Goal: Obtain resource: Download file/media

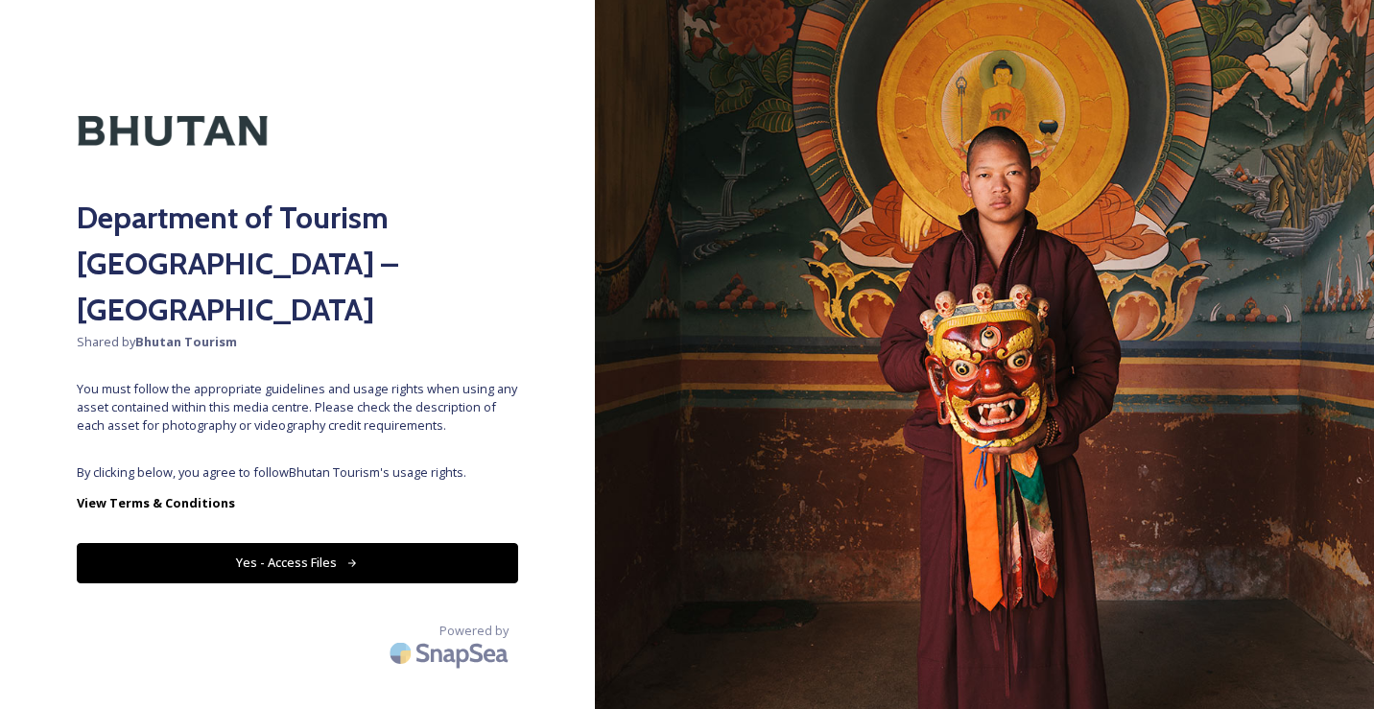
click at [316, 543] on button "Yes - Access Files" at bounding box center [297, 562] width 441 height 39
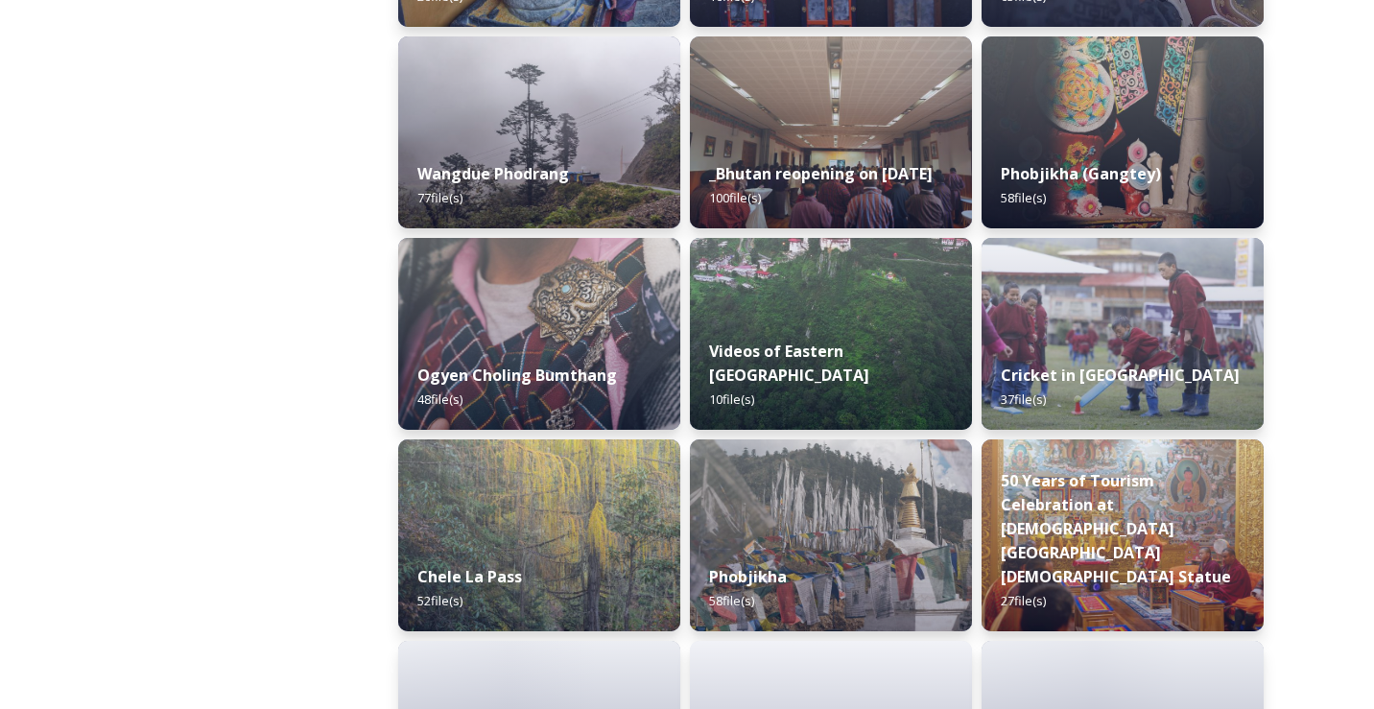
scroll to position [3235, 0]
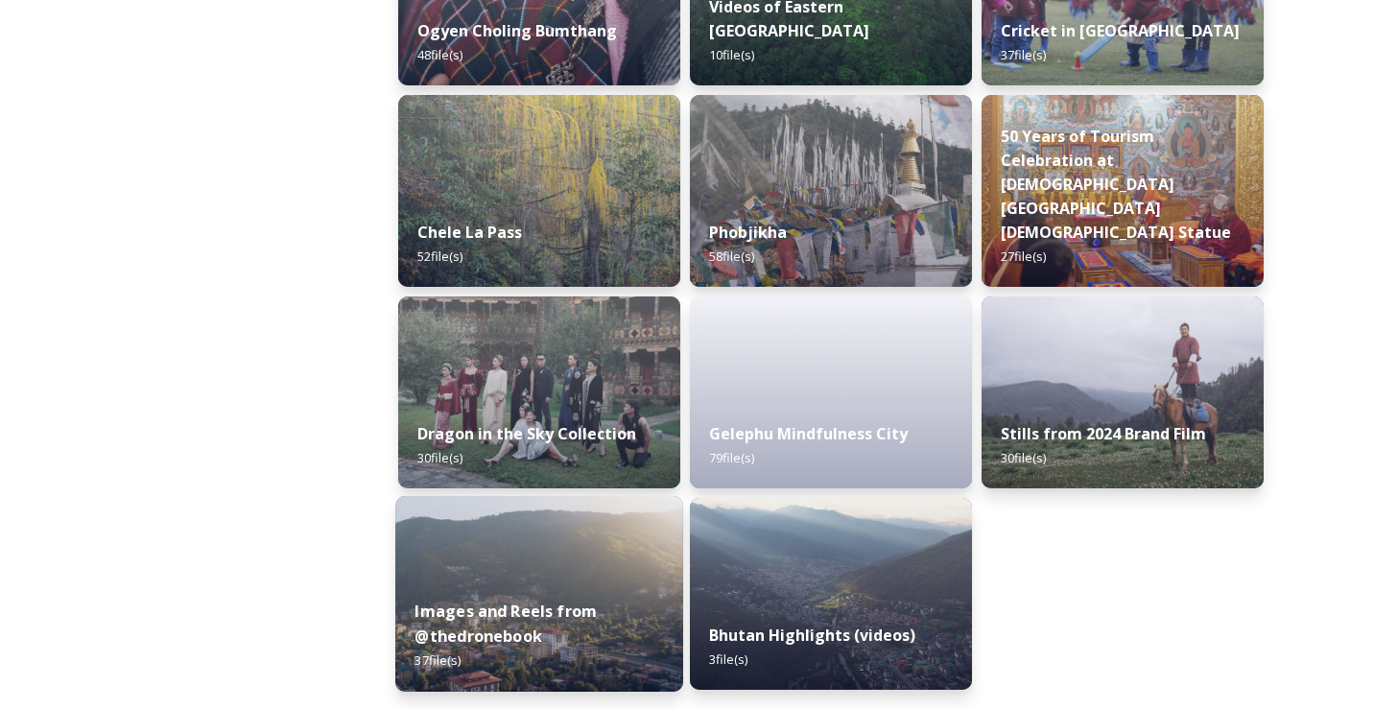
click at [547, 594] on div "Images and Reels from @thedronebook 37 file(s)" at bounding box center [539, 636] width 288 height 111
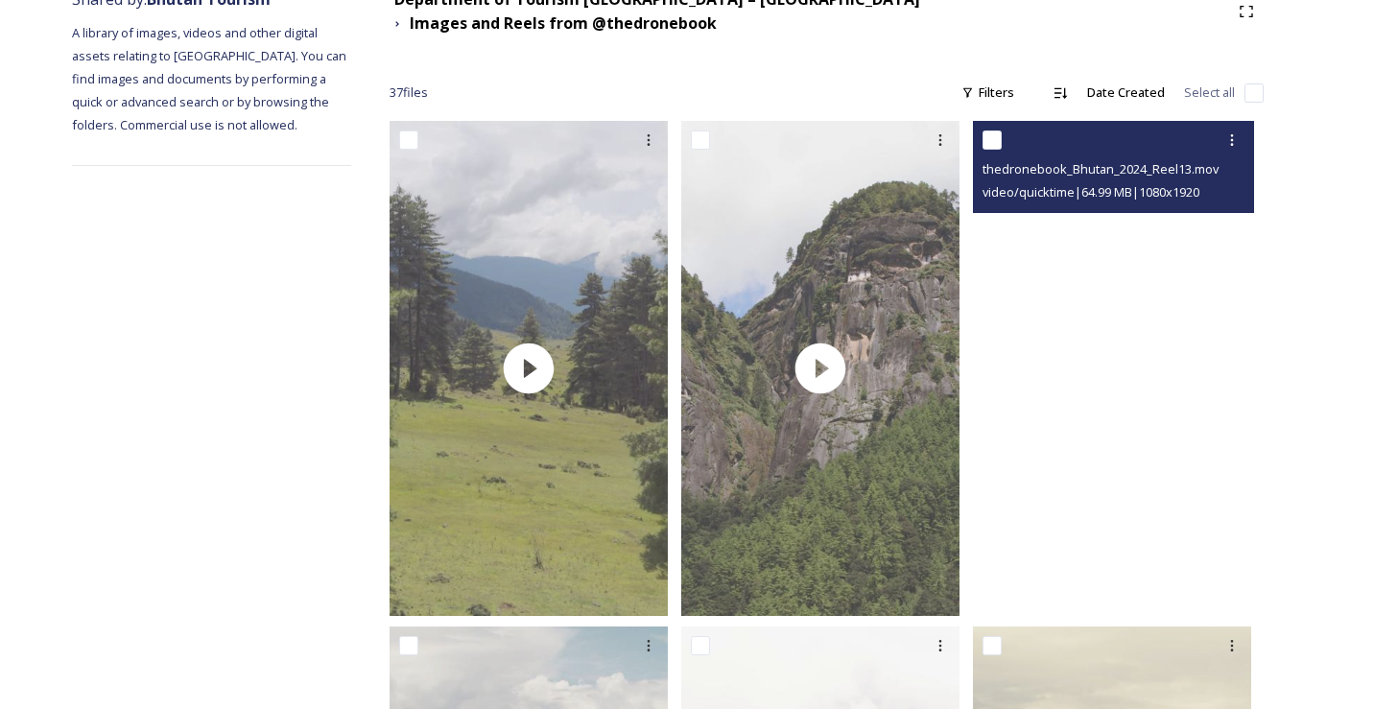
scroll to position [547, 0]
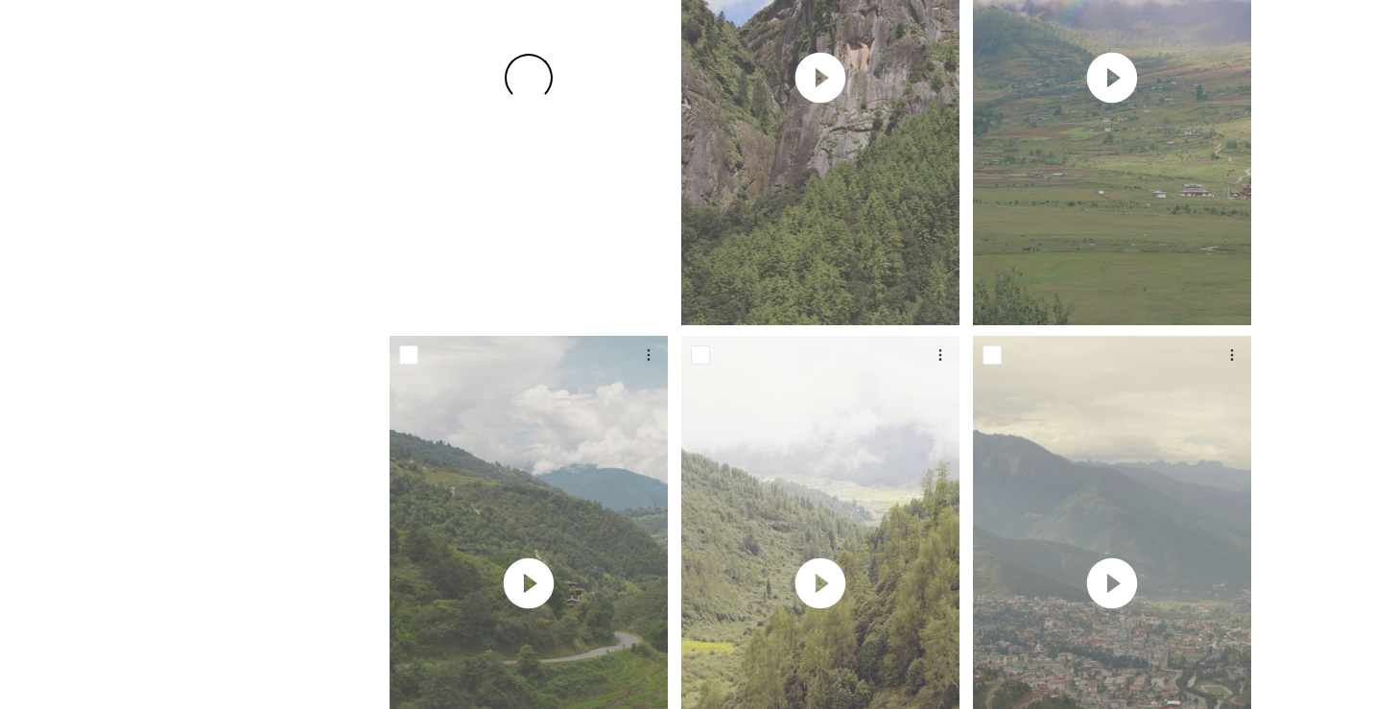
click at [559, 185] on div at bounding box center [529, 77] width 278 height 495
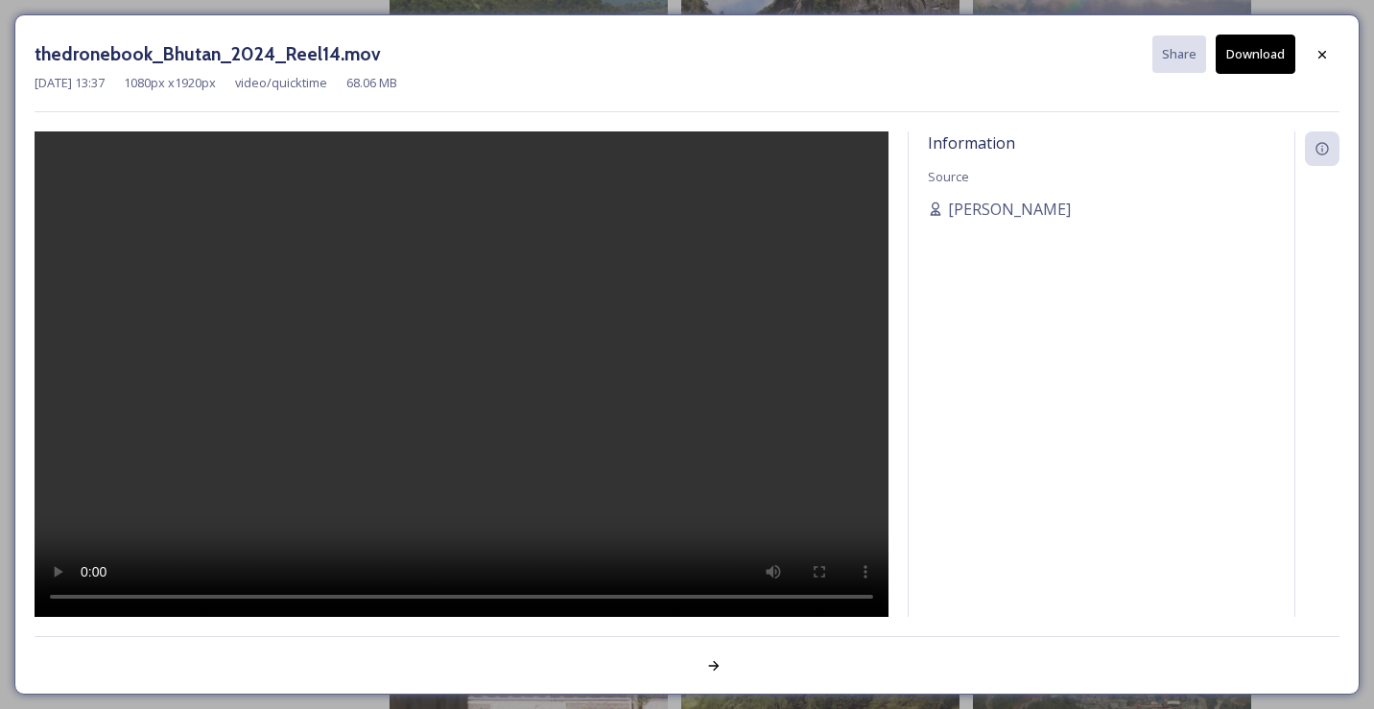
click at [471, 334] on video at bounding box center [462, 374] width 854 height 487
click at [1323, 152] on icon at bounding box center [1322, 148] width 15 height 15
click at [1318, 147] on icon at bounding box center [1322, 148] width 15 height 15
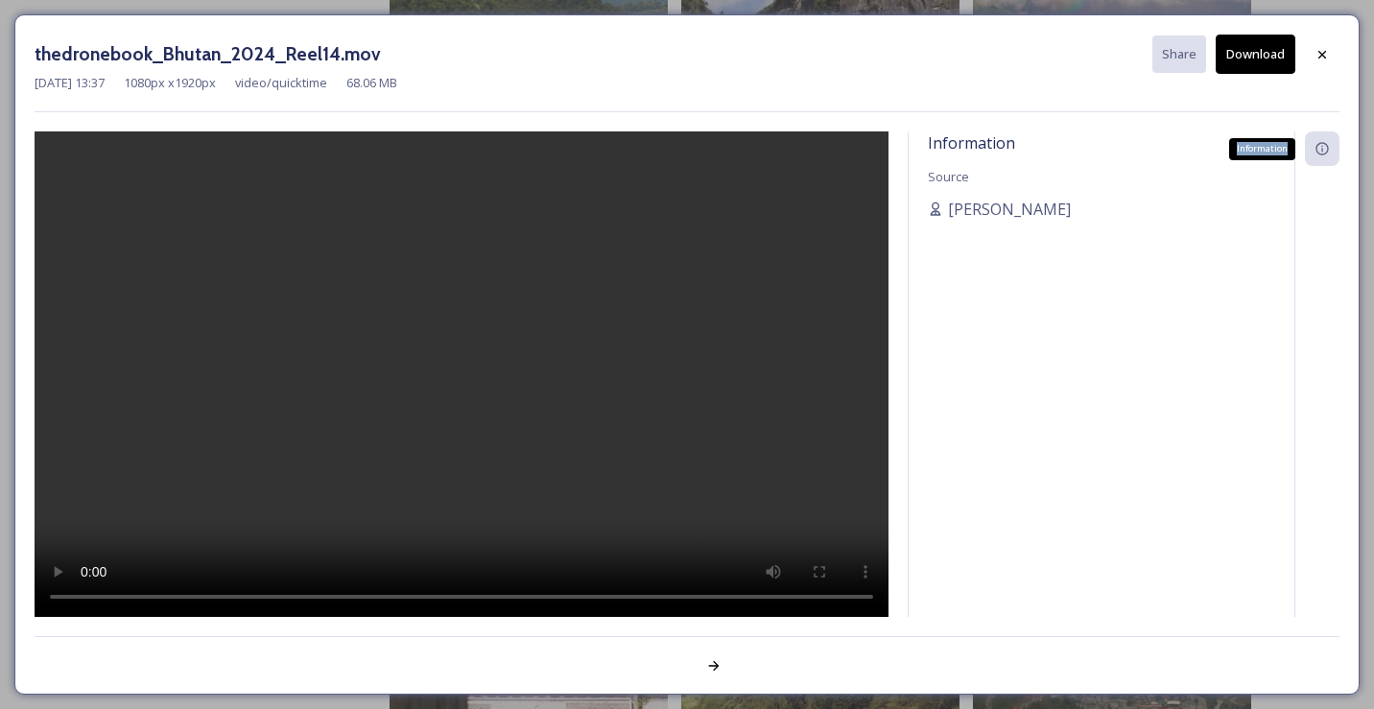
click at [1318, 147] on icon at bounding box center [1322, 148] width 15 height 15
click at [298, 85] on span "video/quicktime" at bounding box center [281, 83] width 92 height 18
click at [1019, 207] on span "[PERSON_NAME]" at bounding box center [1009, 209] width 123 height 23
click at [704, 671] on div at bounding box center [714, 666] width 35 height 35
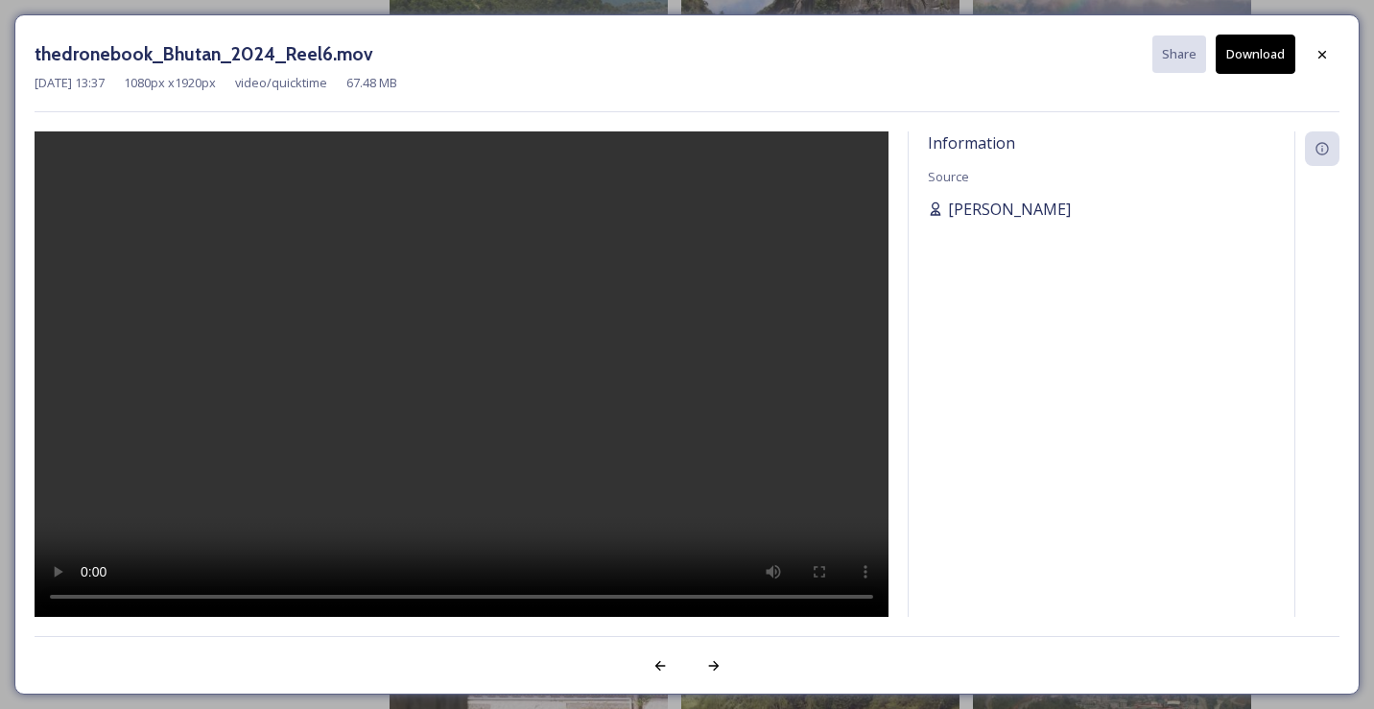
click at [941, 202] on icon at bounding box center [935, 209] width 15 height 15
click at [1322, 40] on div at bounding box center [1322, 54] width 35 height 35
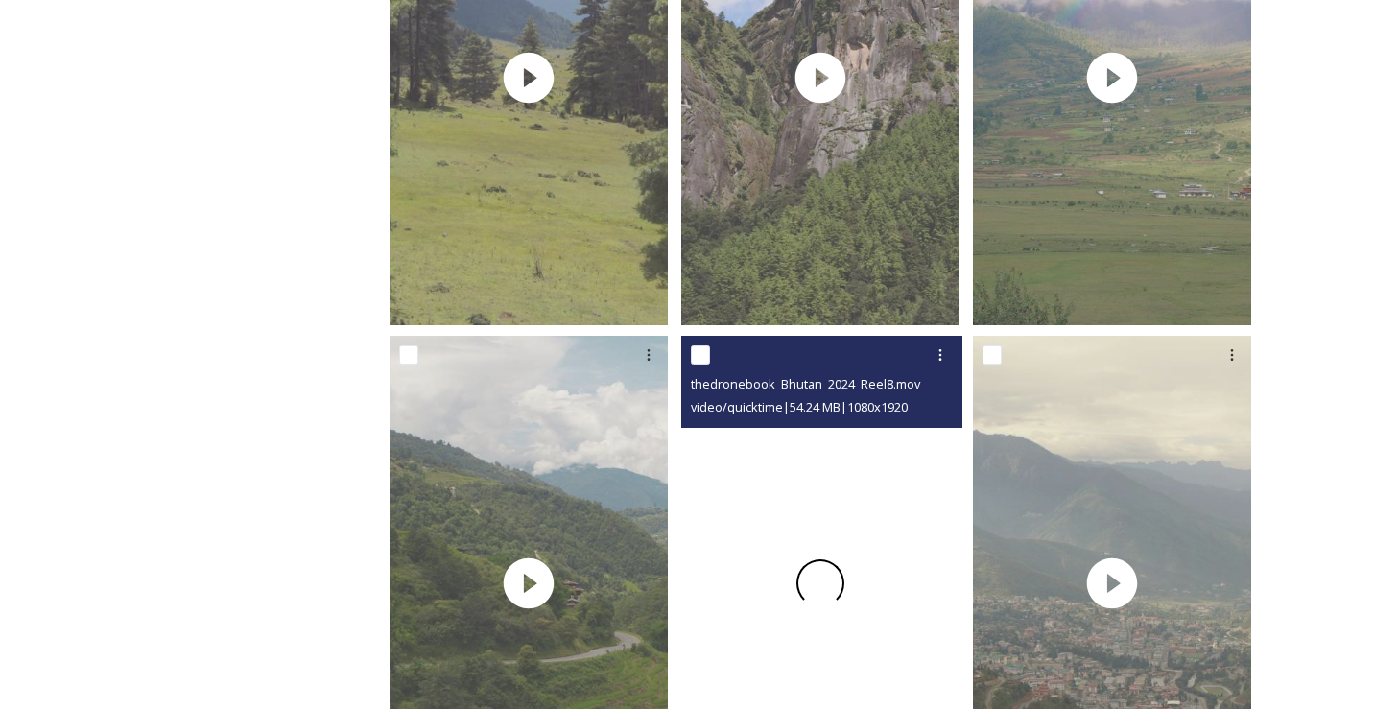
click at [858, 503] on div at bounding box center [820, 583] width 278 height 495
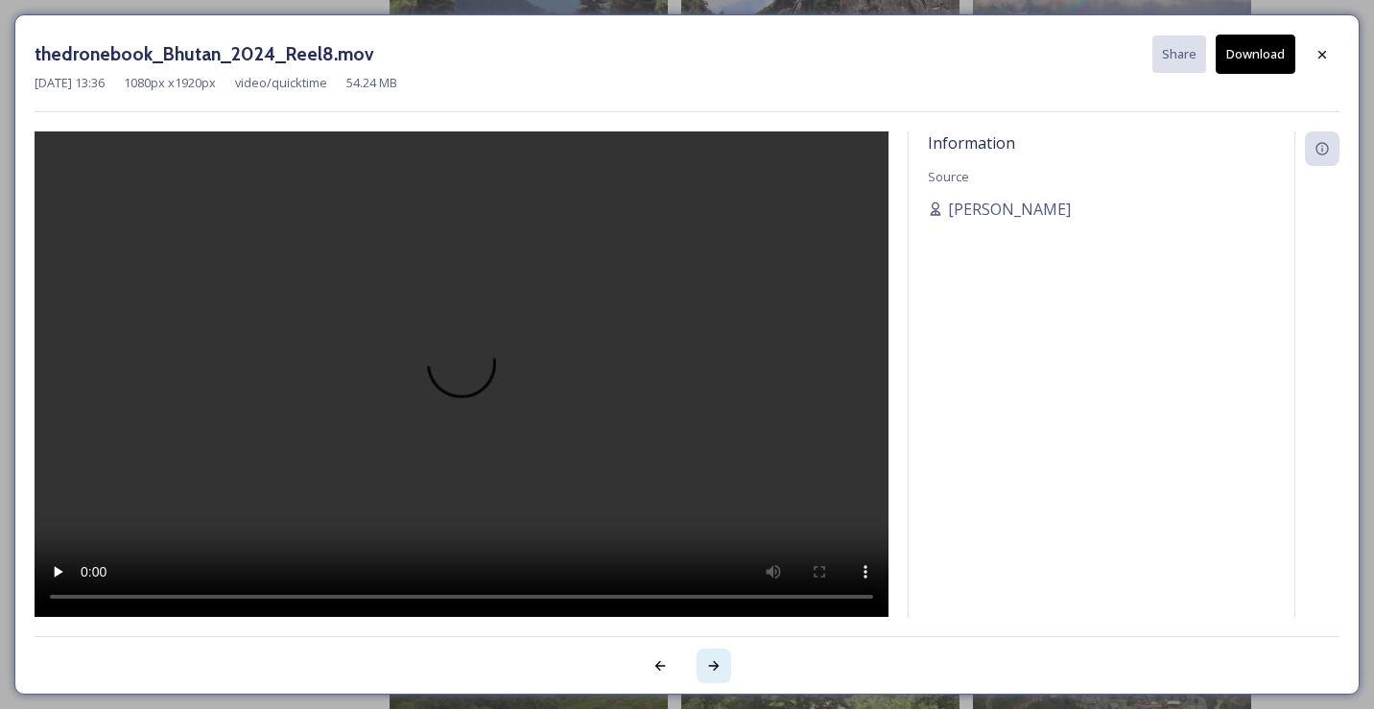
click at [710, 665] on icon at bounding box center [714, 666] width 11 height 10
click at [720, 661] on icon at bounding box center [713, 665] width 15 height 15
click at [512, 377] on video at bounding box center [462, 374] width 854 height 487
click at [507, 440] on video at bounding box center [462, 374] width 854 height 487
click at [721, 670] on icon at bounding box center [713, 665] width 15 height 15
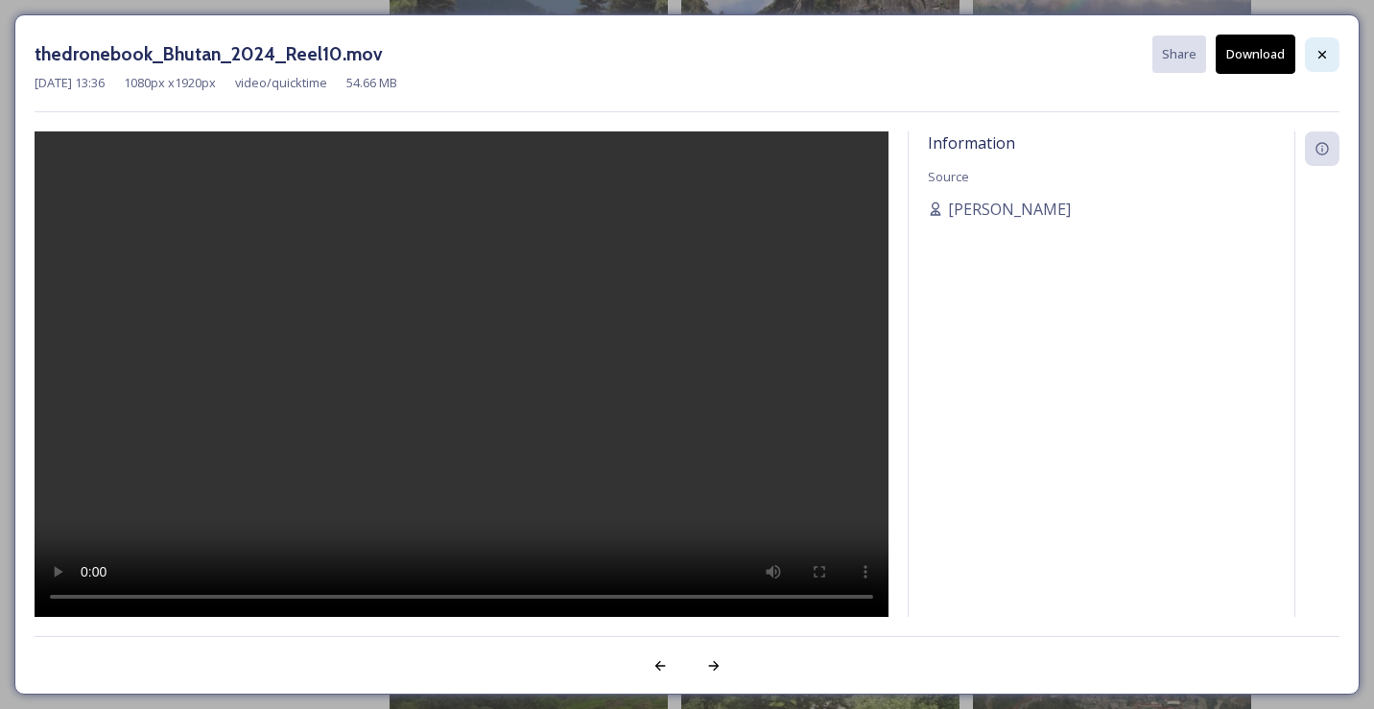
click at [1319, 54] on icon at bounding box center [1322, 54] width 15 height 15
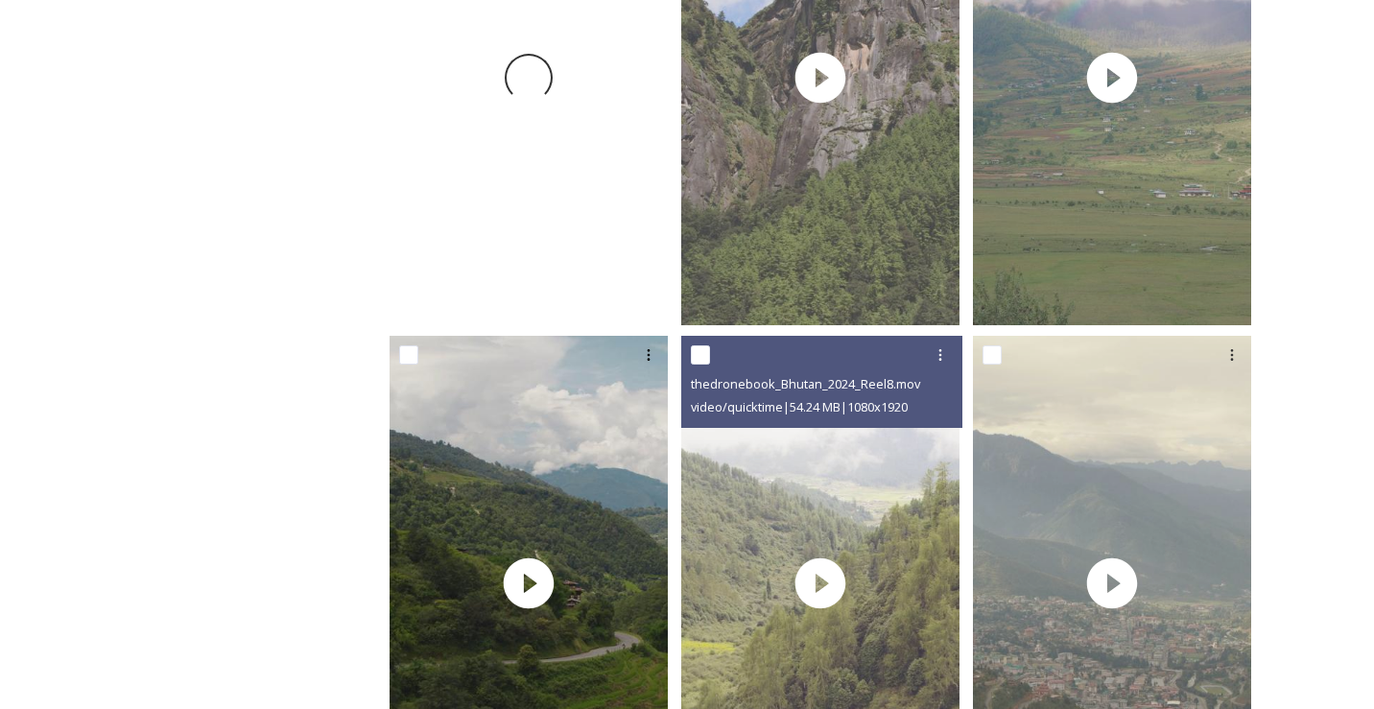
scroll to position [0, 0]
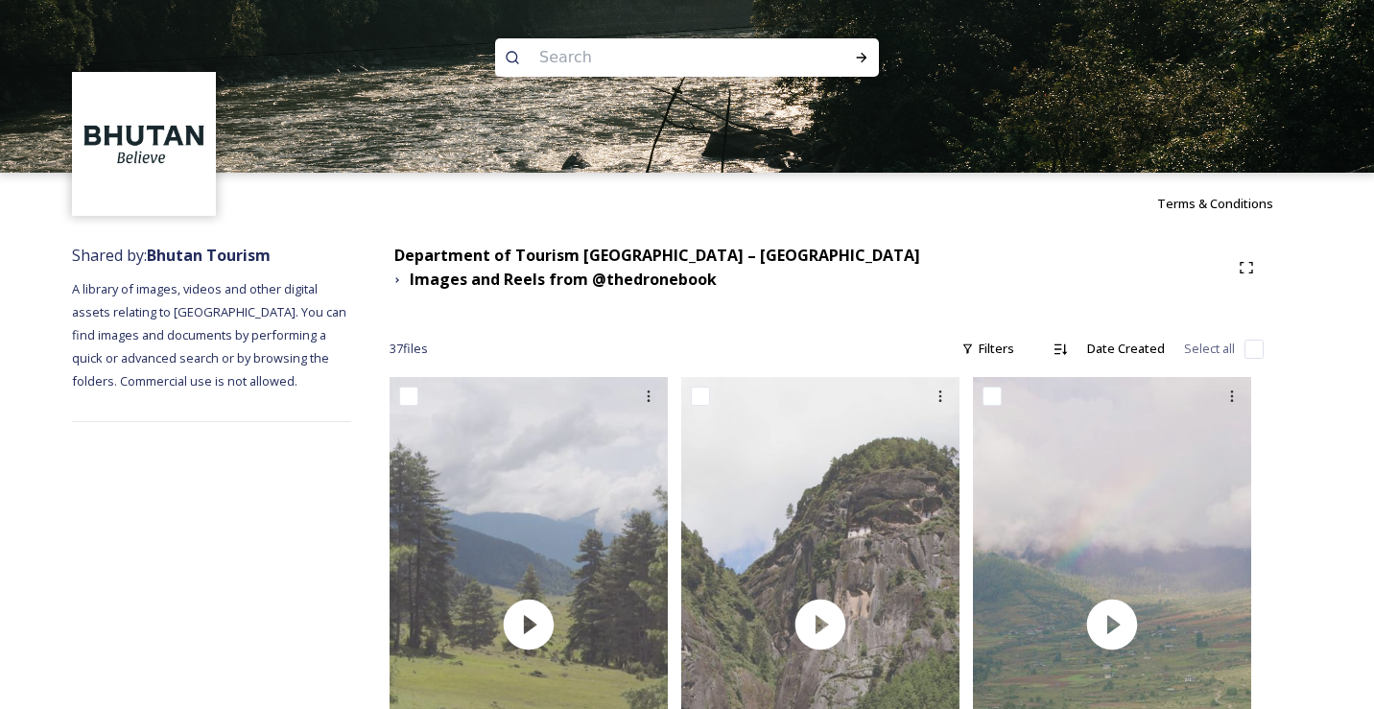
click at [153, 173] on img at bounding box center [144, 144] width 139 height 139
click at [1189, 204] on span "Terms & Conditions" at bounding box center [1215, 203] width 116 height 17
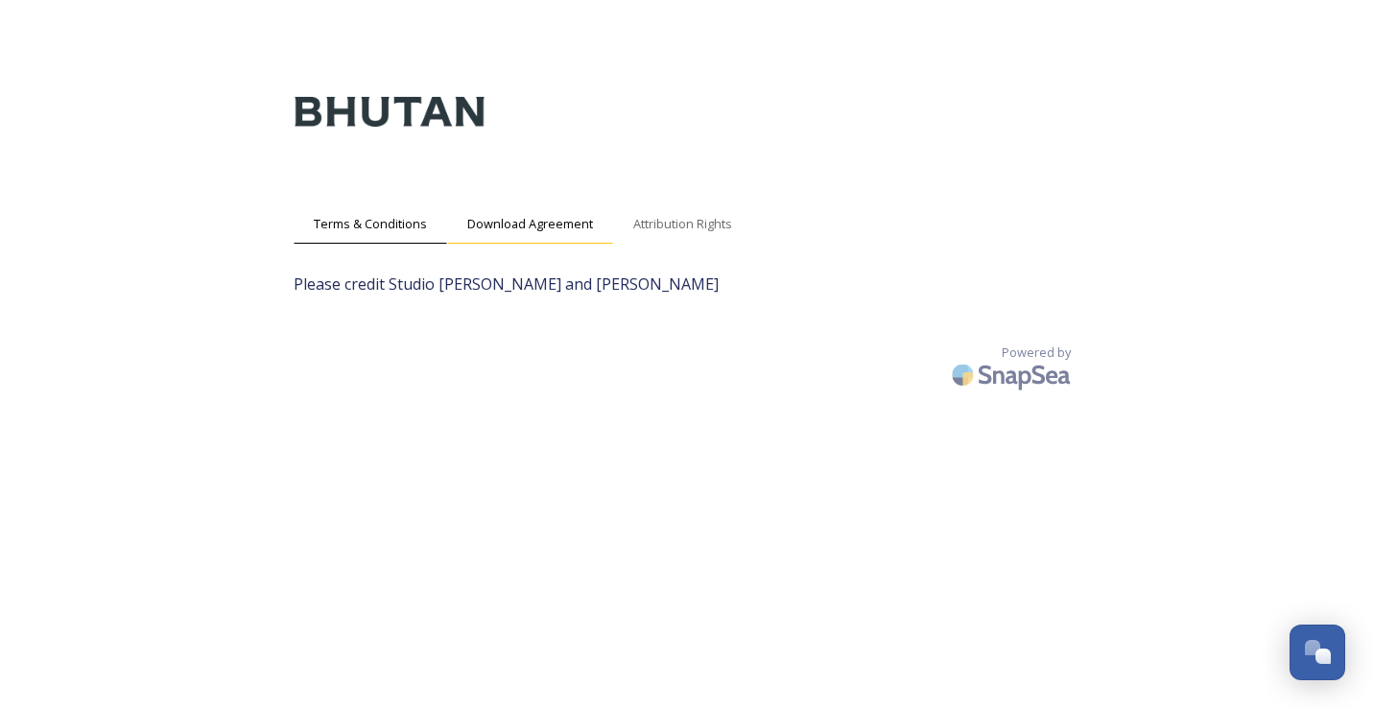
click at [542, 224] on span "Download Agreement" at bounding box center [530, 224] width 126 height 18
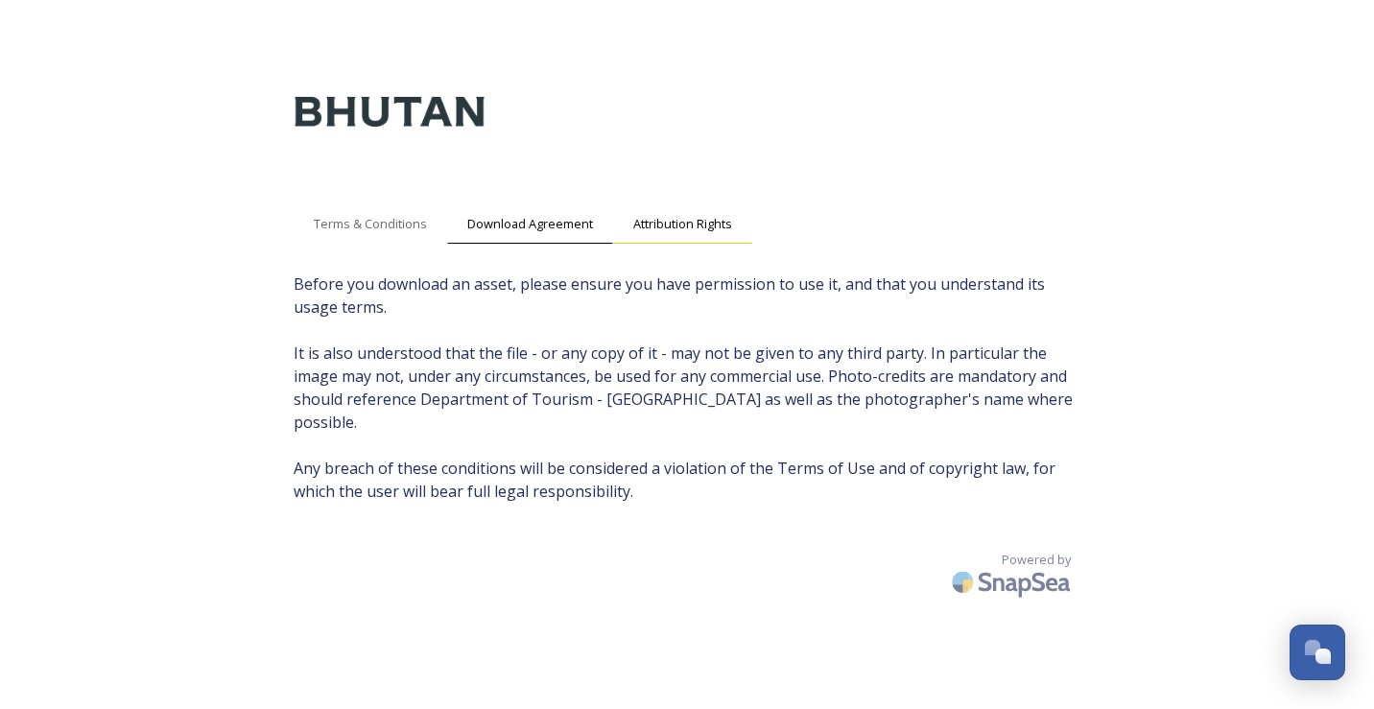
click at [670, 224] on span "Attribution Rights" at bounding box center [682, 224] width 99 height 18
click at [553, 241] on div "Download Agreement" at bounding box center [530, 223] width 166 height 39
click at [371, 231] on span "Terms & Conditions" at bounding box center [370, 224] width 113 height 18
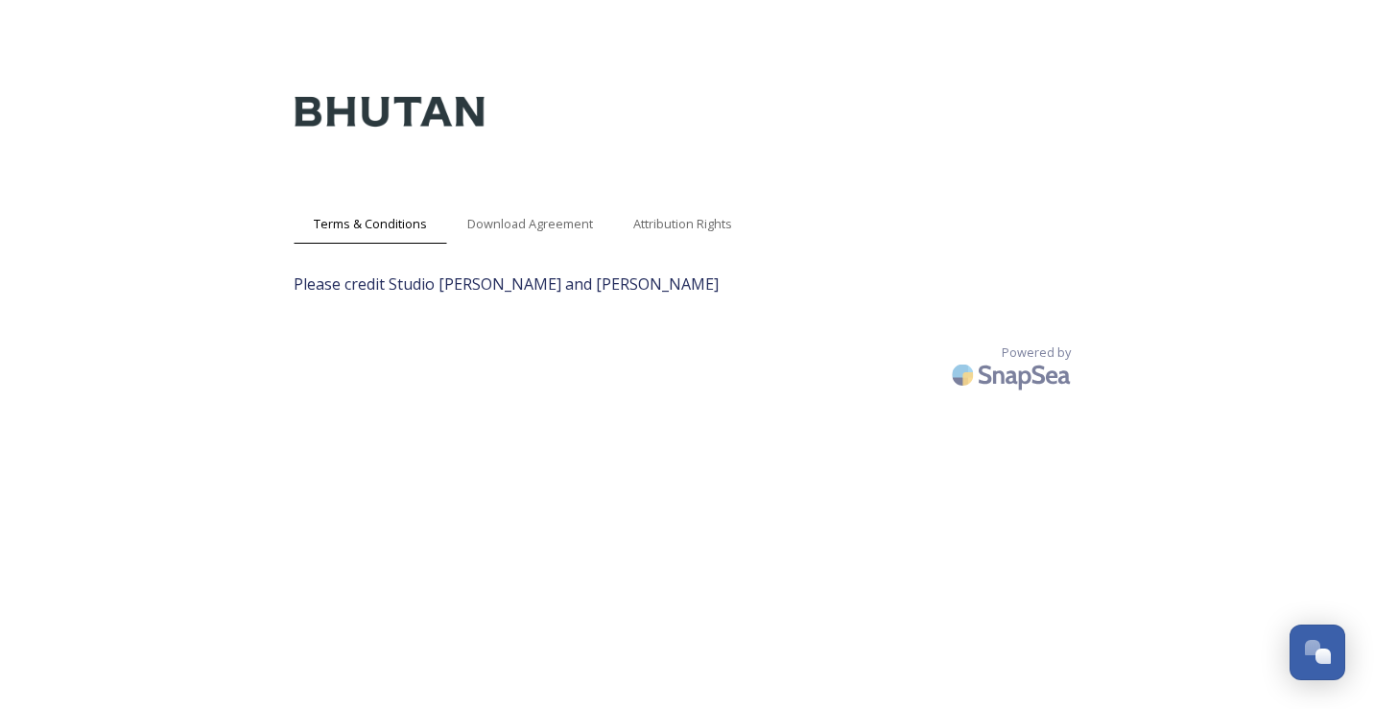
click at [443, 108] on img at bounding box center [390, 112] width 192 height 108
click at [329, 108] on img at bounding box center [390, 112] width 192 height 108
click at [514, 233] on div "Download Agreement" at bounding box center [530, 223] width 166 height 39
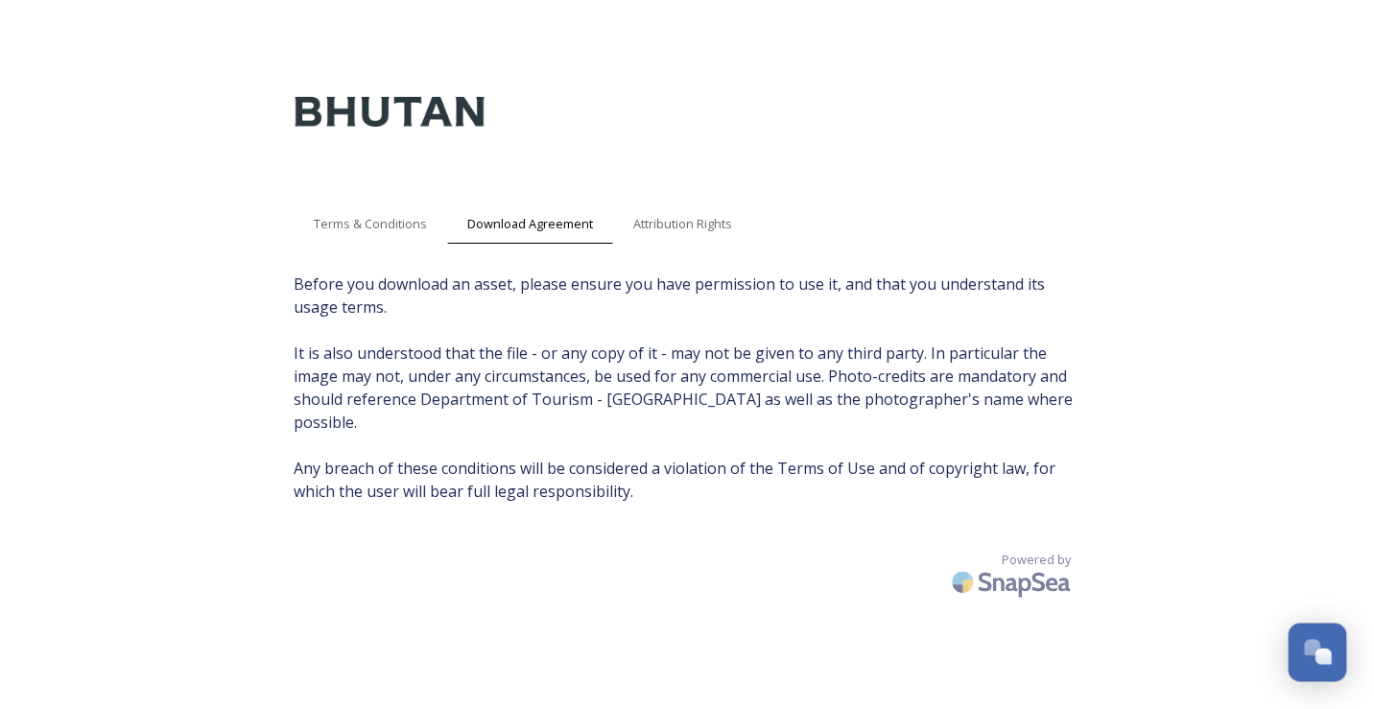
click at [1341, 647] on div "Open Chat" at bounding box center [1318, 650] width 57 height 33
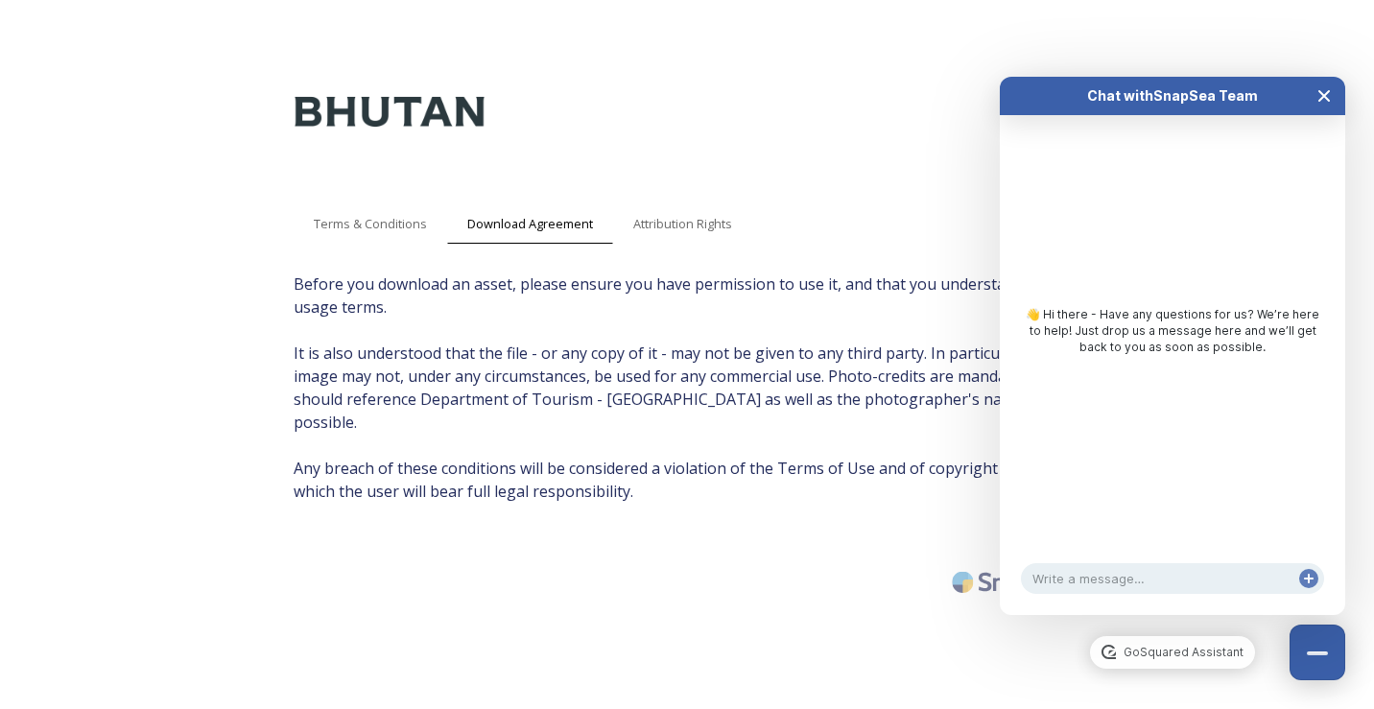
click at [1325, 89] on icon "Close Chat" at bounding box center [1324, 95] width 15 height 15
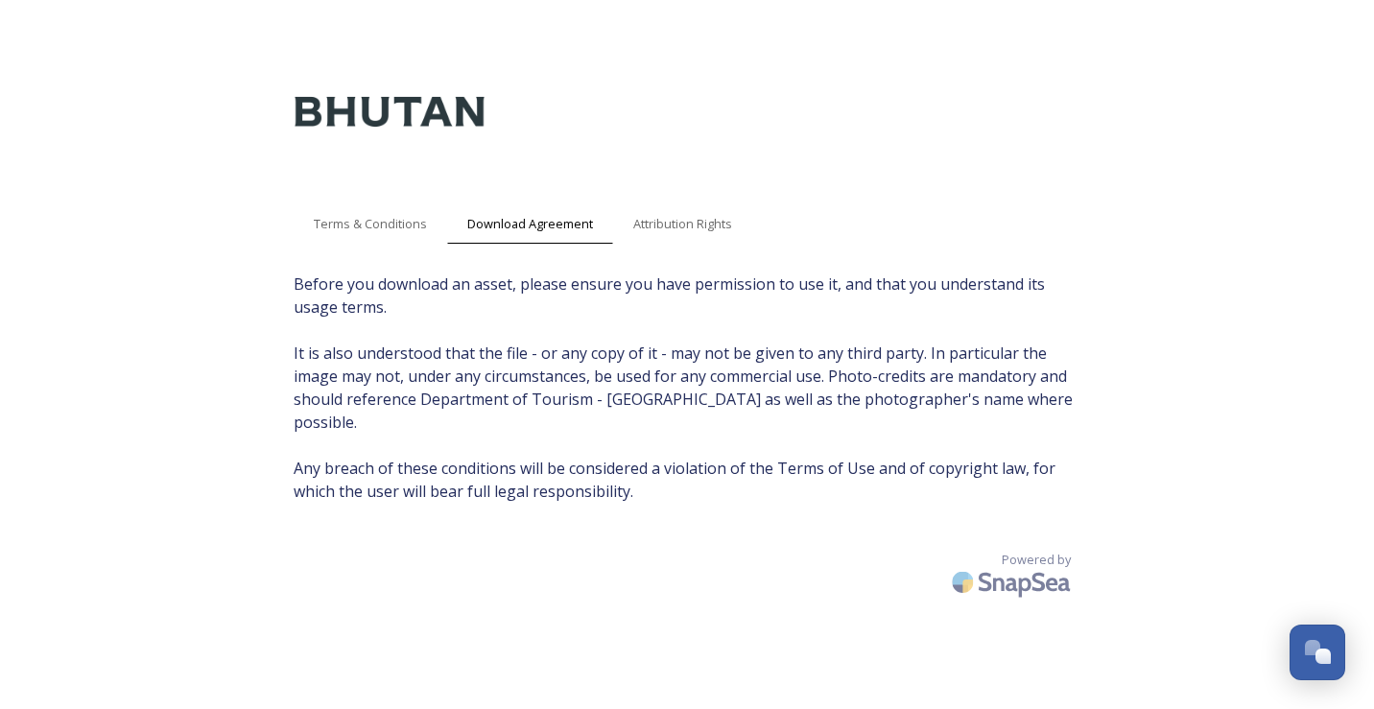
scroll to position [38, 0]
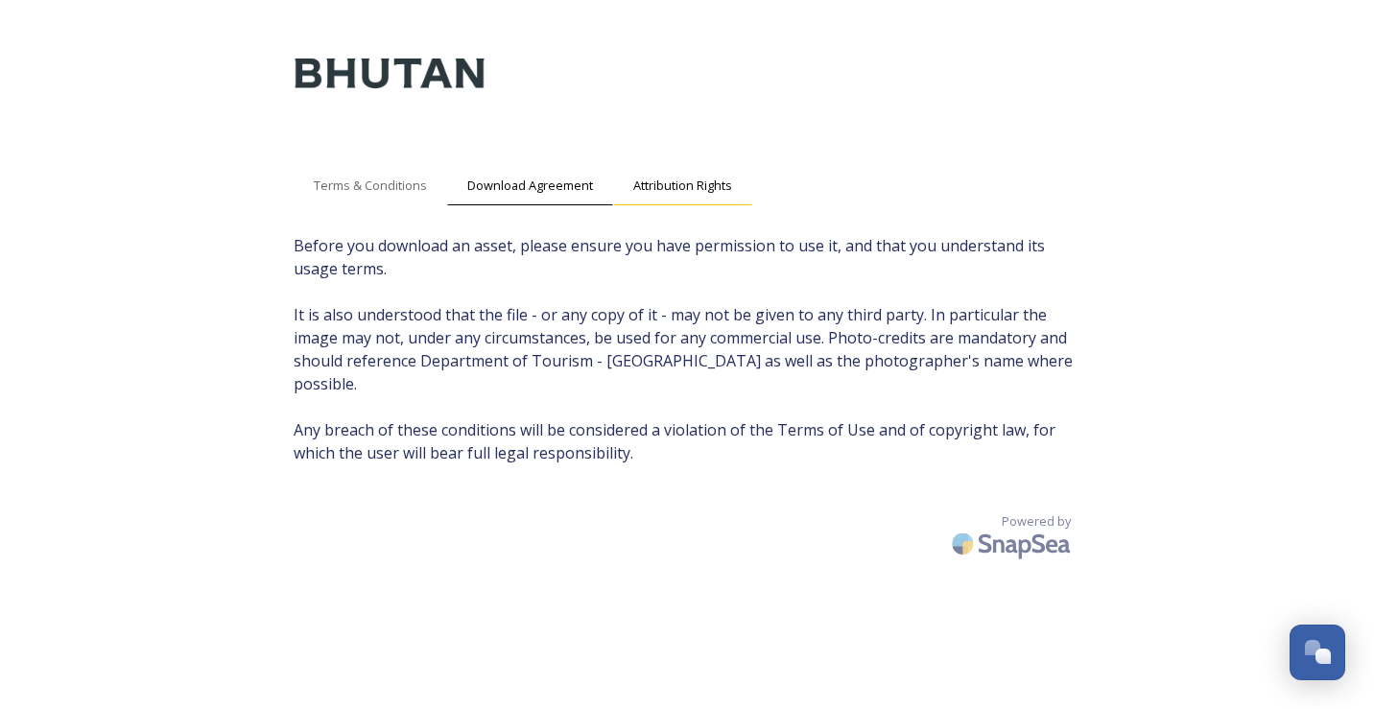
click at [687, 187] on span "Attribution Rights" at bounding box center [682, 186] width 99 height 18
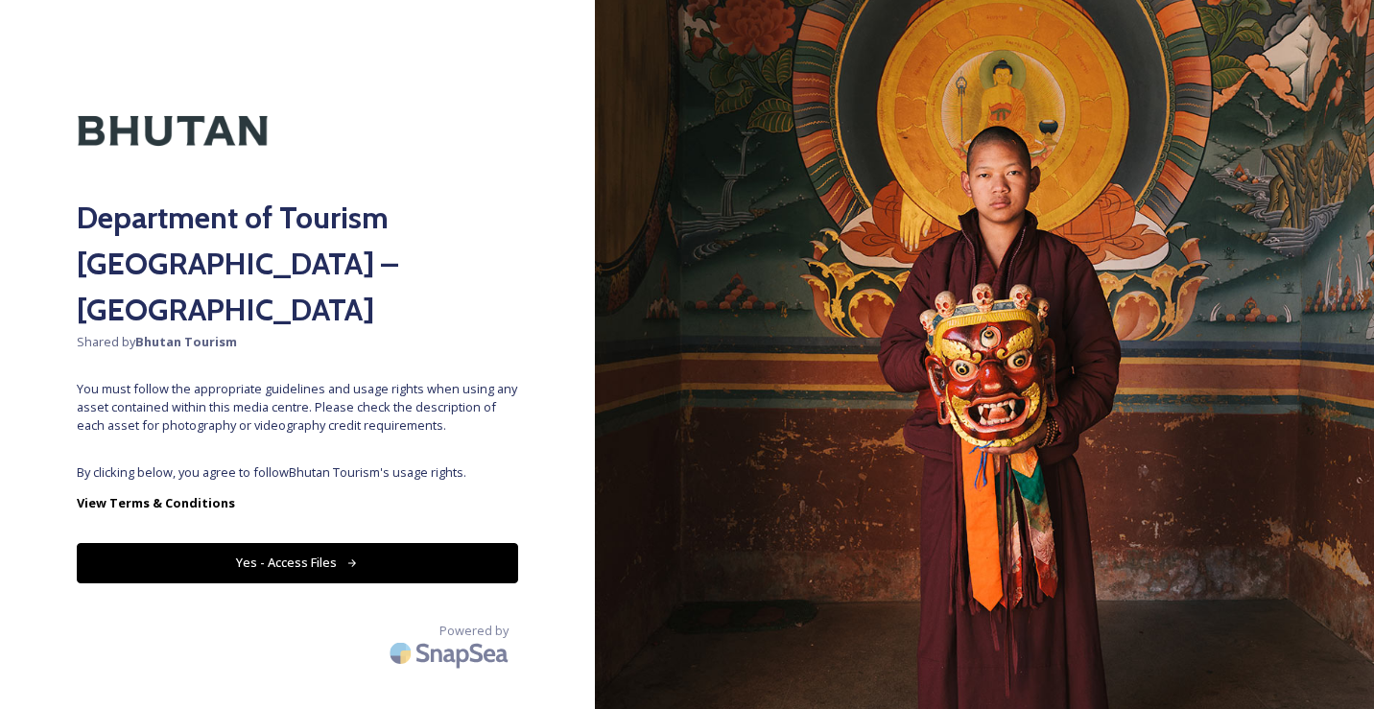
click at [281, 543] on button "Yes - Access Files" at bounding box center [297, 562] width 441 height 39
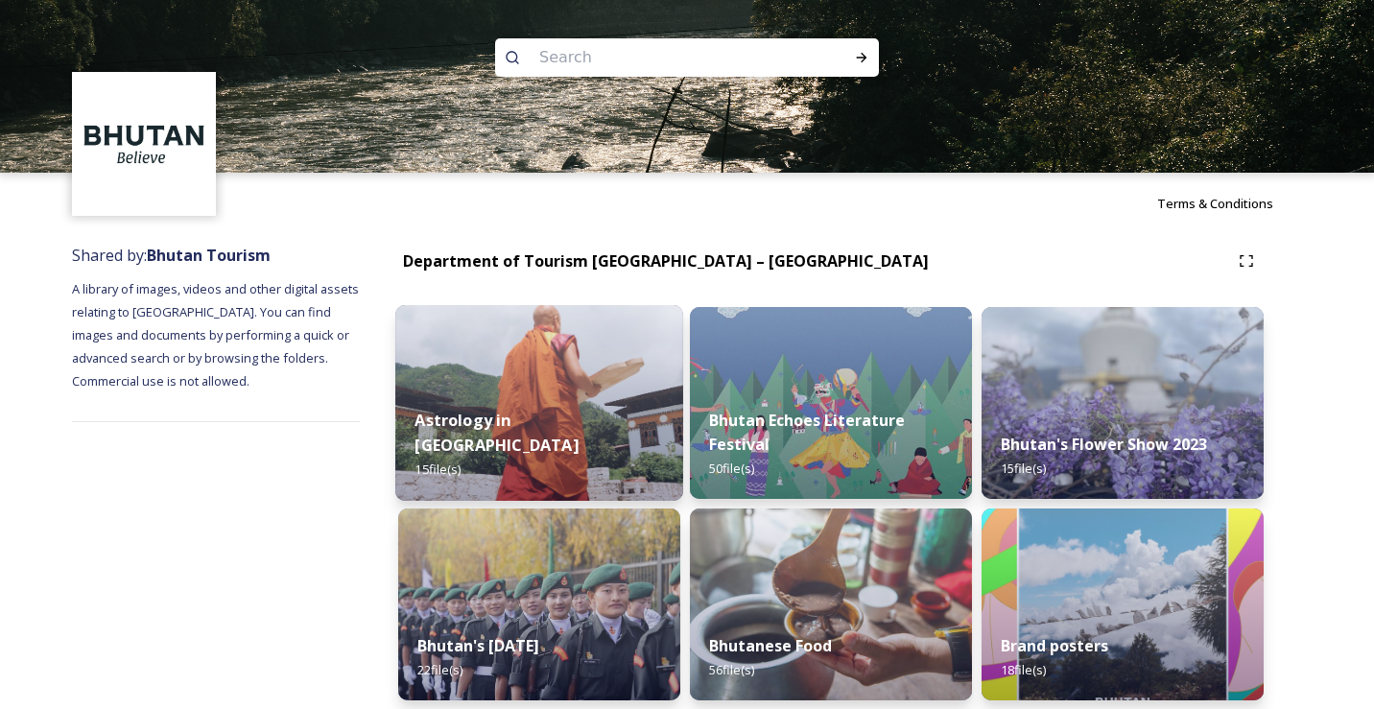
click at [545, 446] on strong "Astrology in [GEOGRAPHIC_DATA]" at bounding box center [496, 433] width 163 height 46
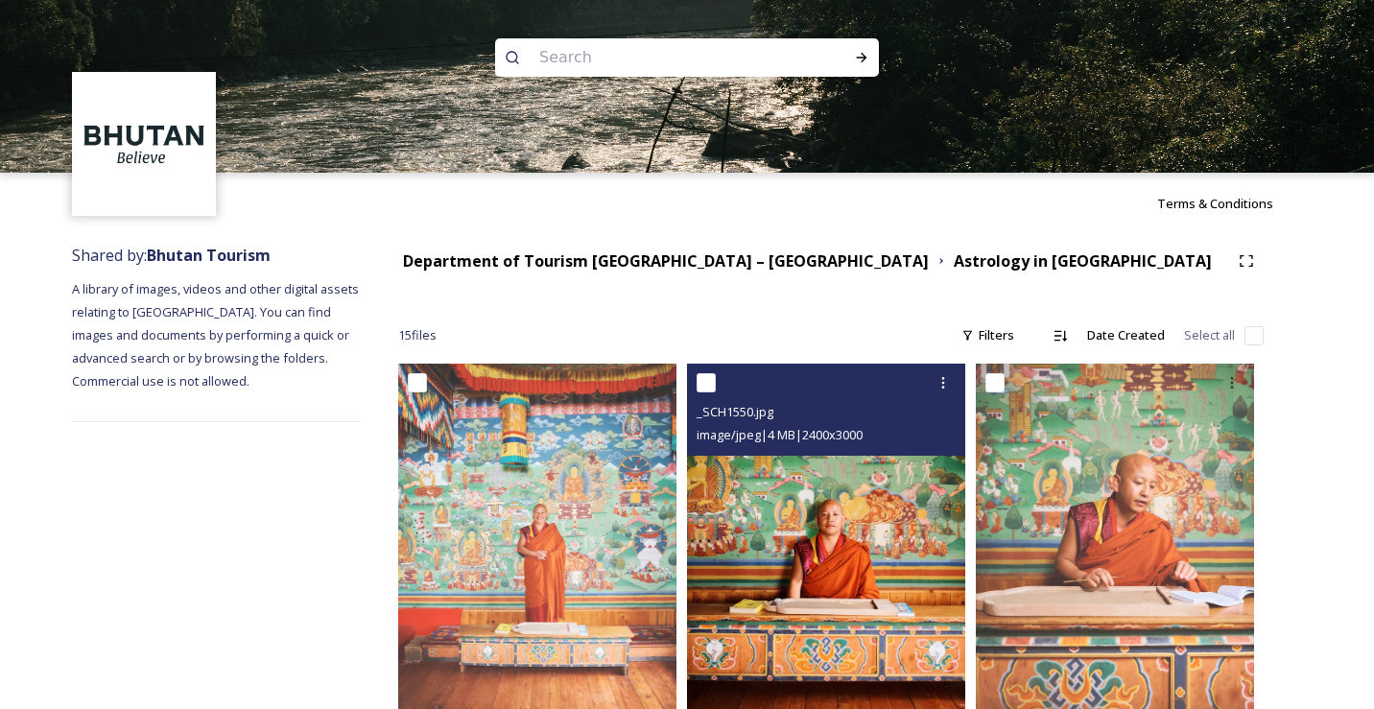
click at [821, 547] on img at bounding box center [826, 538] width 278 height 348
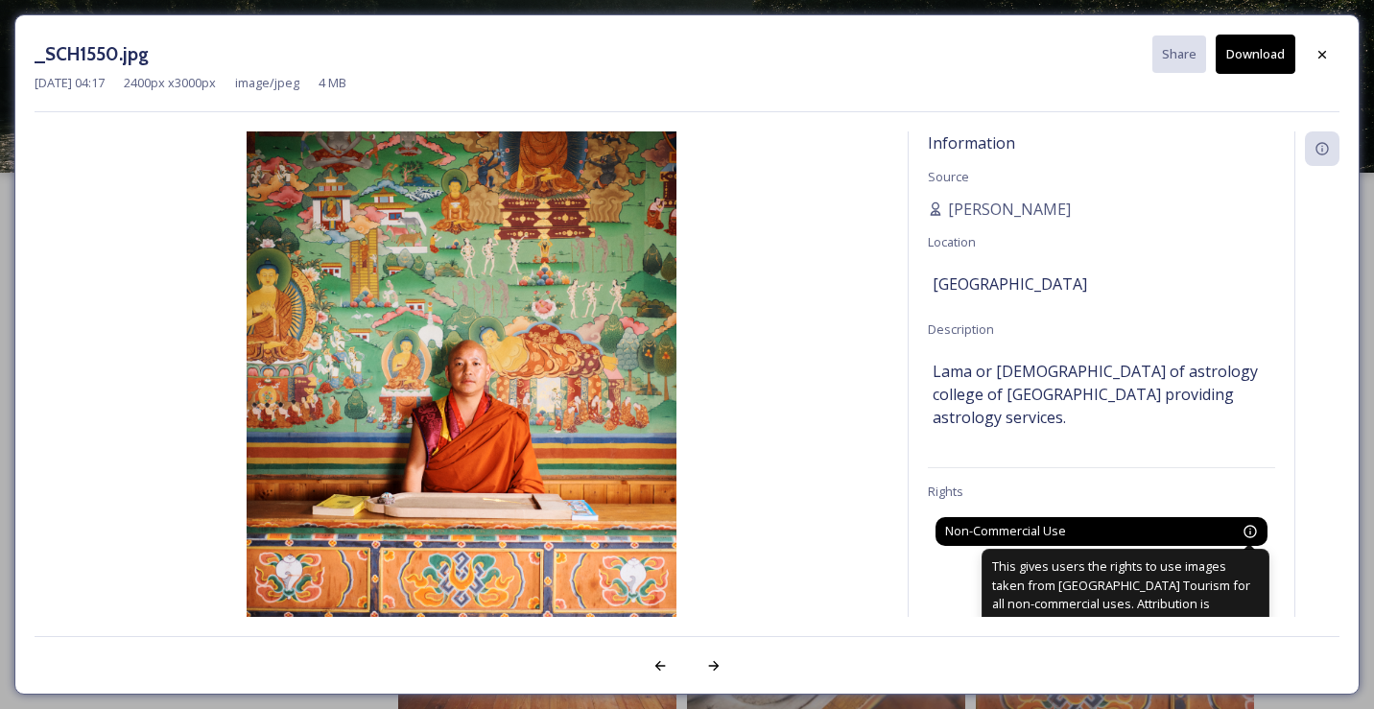
click at [1246, 524] on icon at bounding box center [1250, 531] width 15 height 15
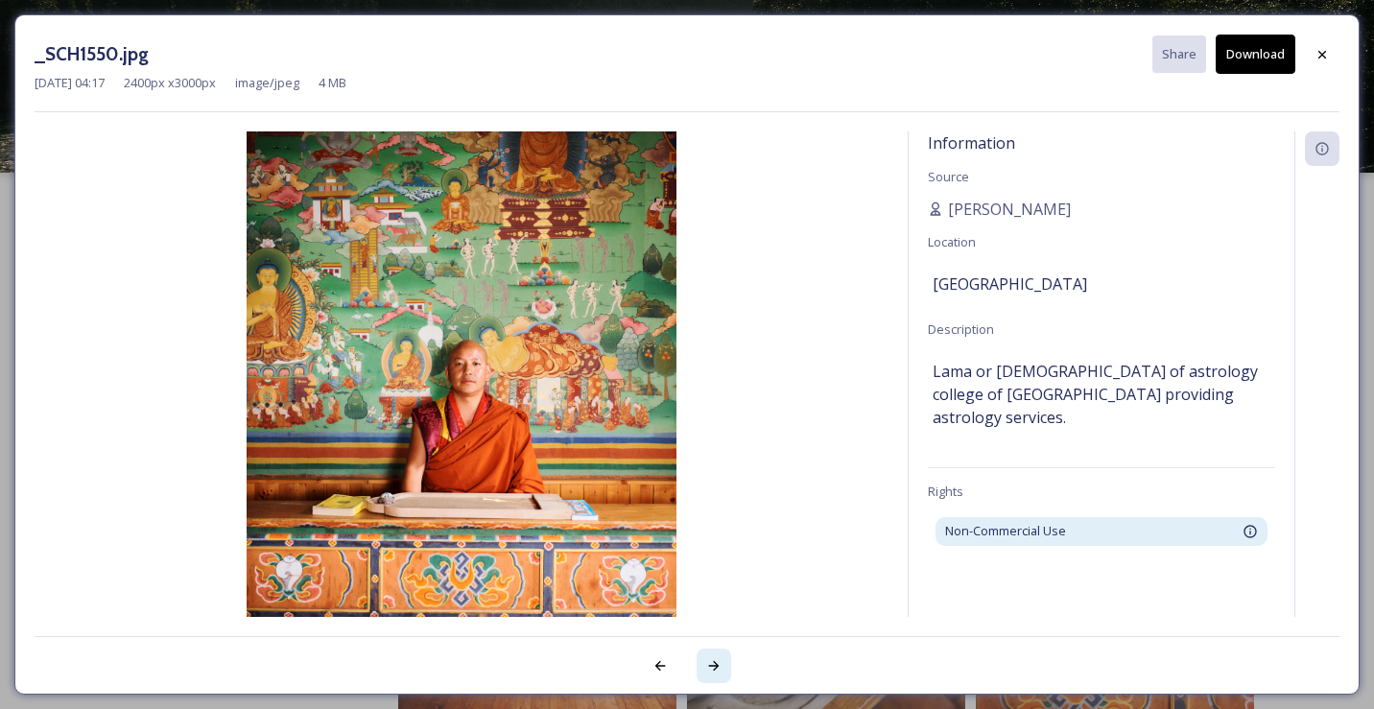
click at [711, 667] on icon at bounding box center [713, 665] width 15 height 15
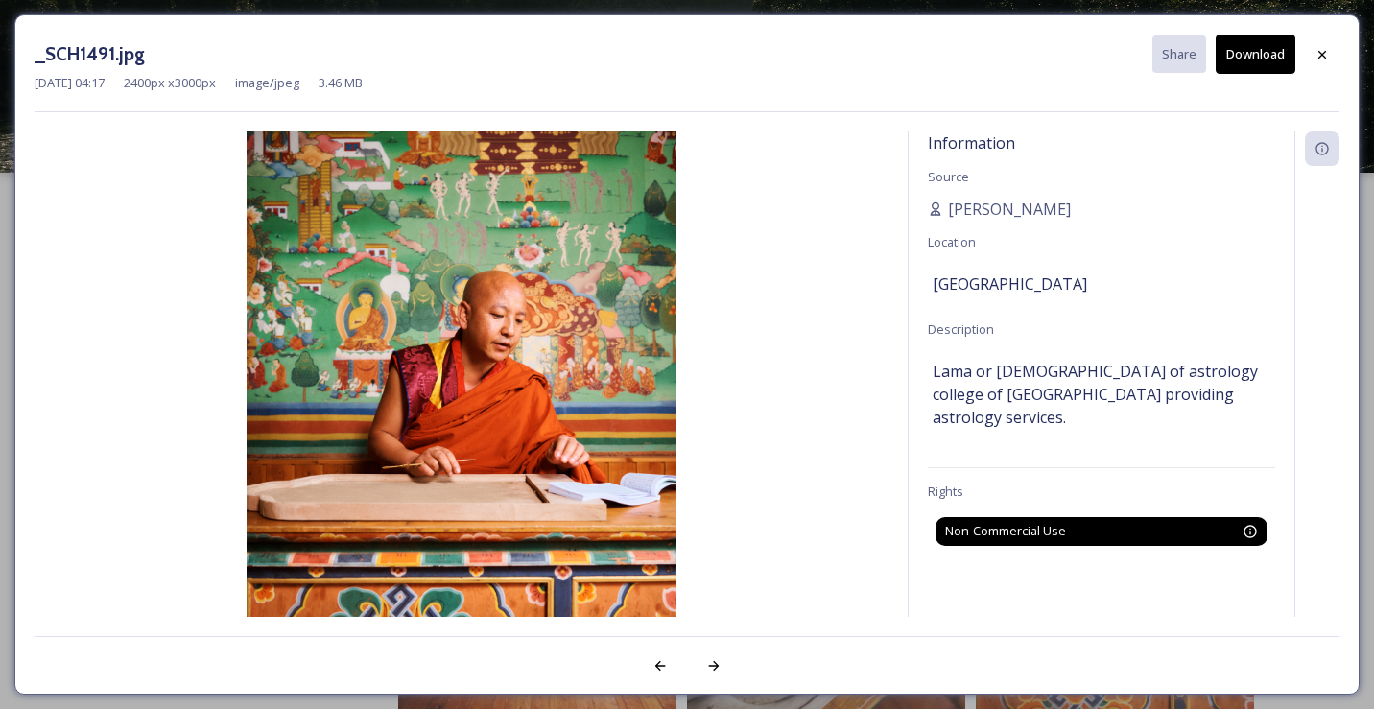
click at [1052, 522] on span "Non-Commercial Use" at bounding box center [1005, 531] width 121 height 18
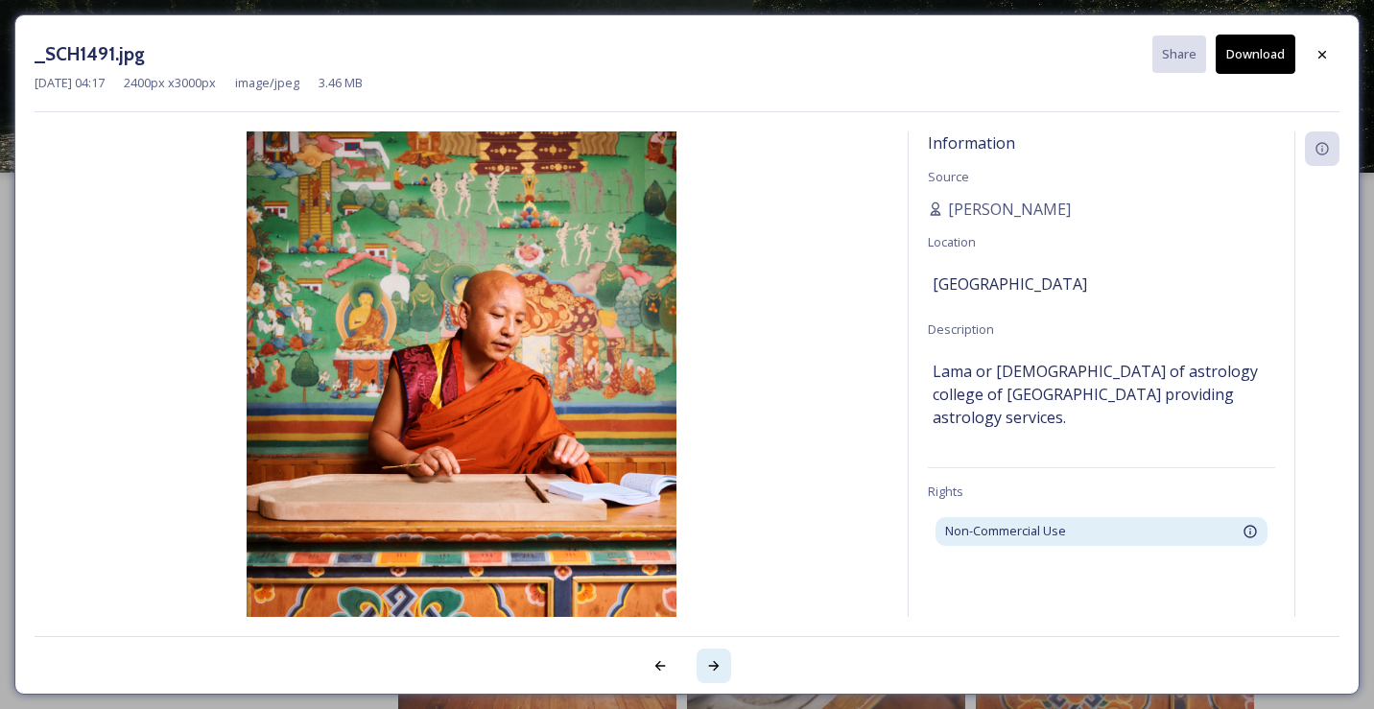
click at [711, 660] on icon at bounding box center [713, 665] width 15 height 15
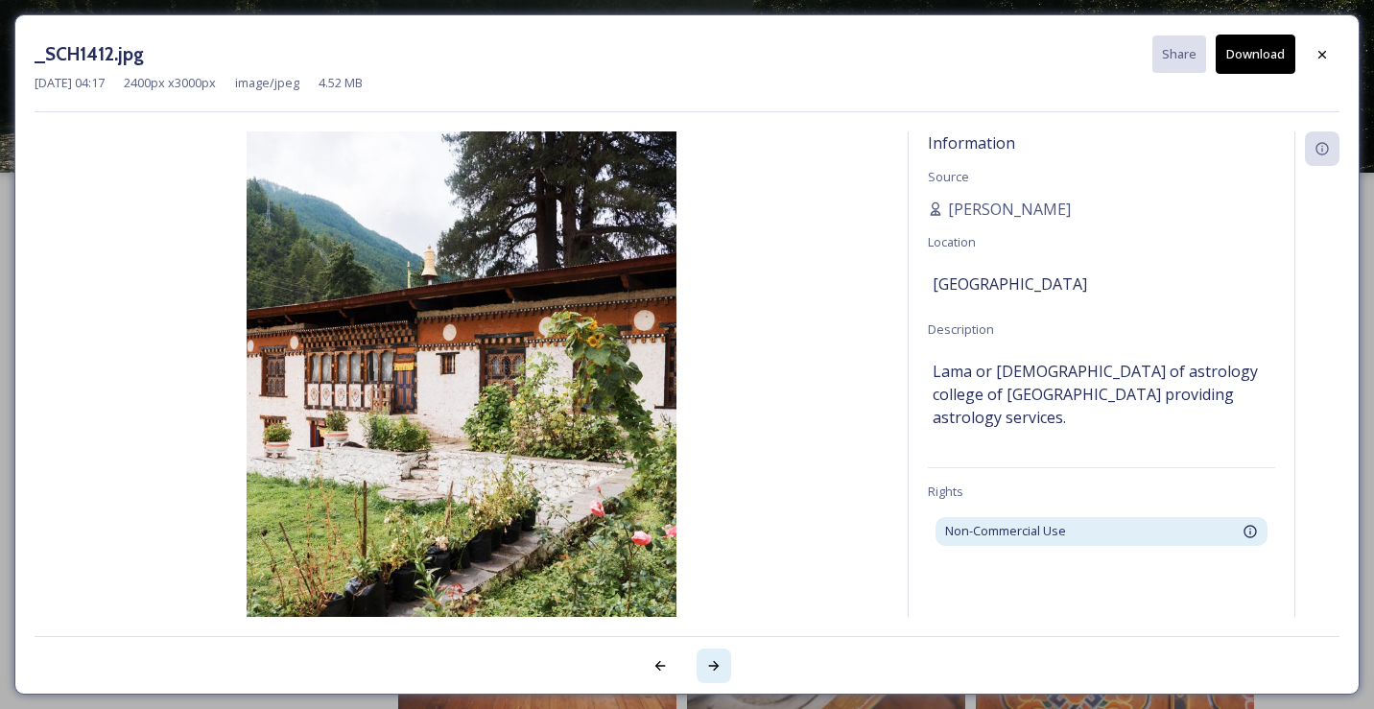
click at [711, 660] on icon at bounding box center [713, 665] width 15 height 15
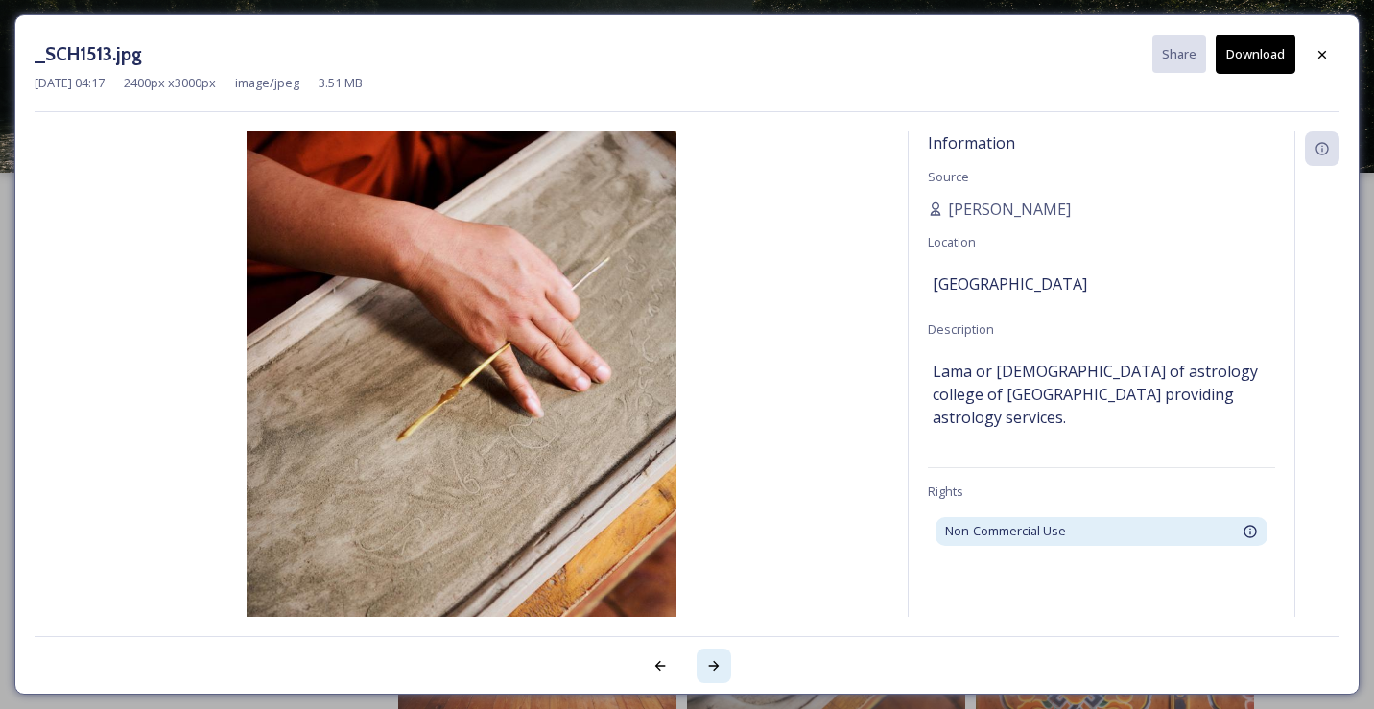
click at [711, 660] on icon at bounding box center [713, 665] width 15 height 15
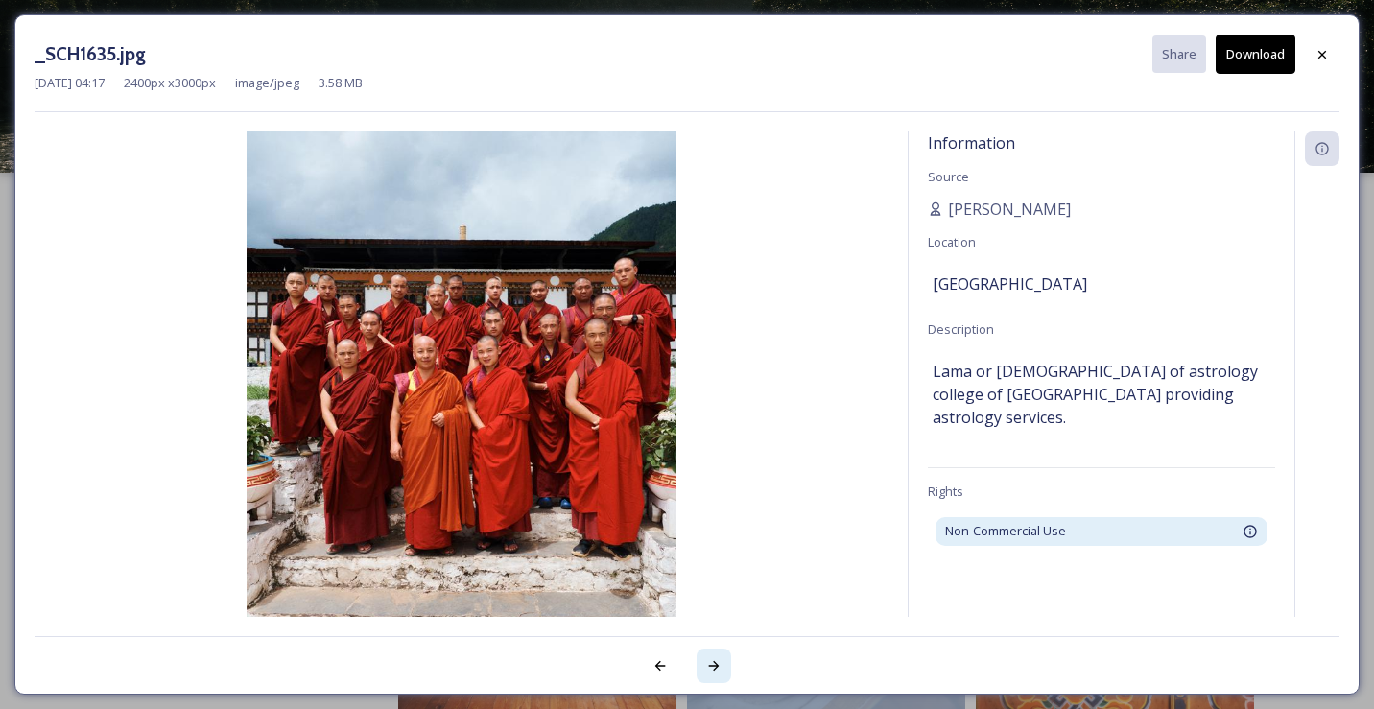
click at [711, 660] on icon at bounding box center [713, 665] width 15 height 15
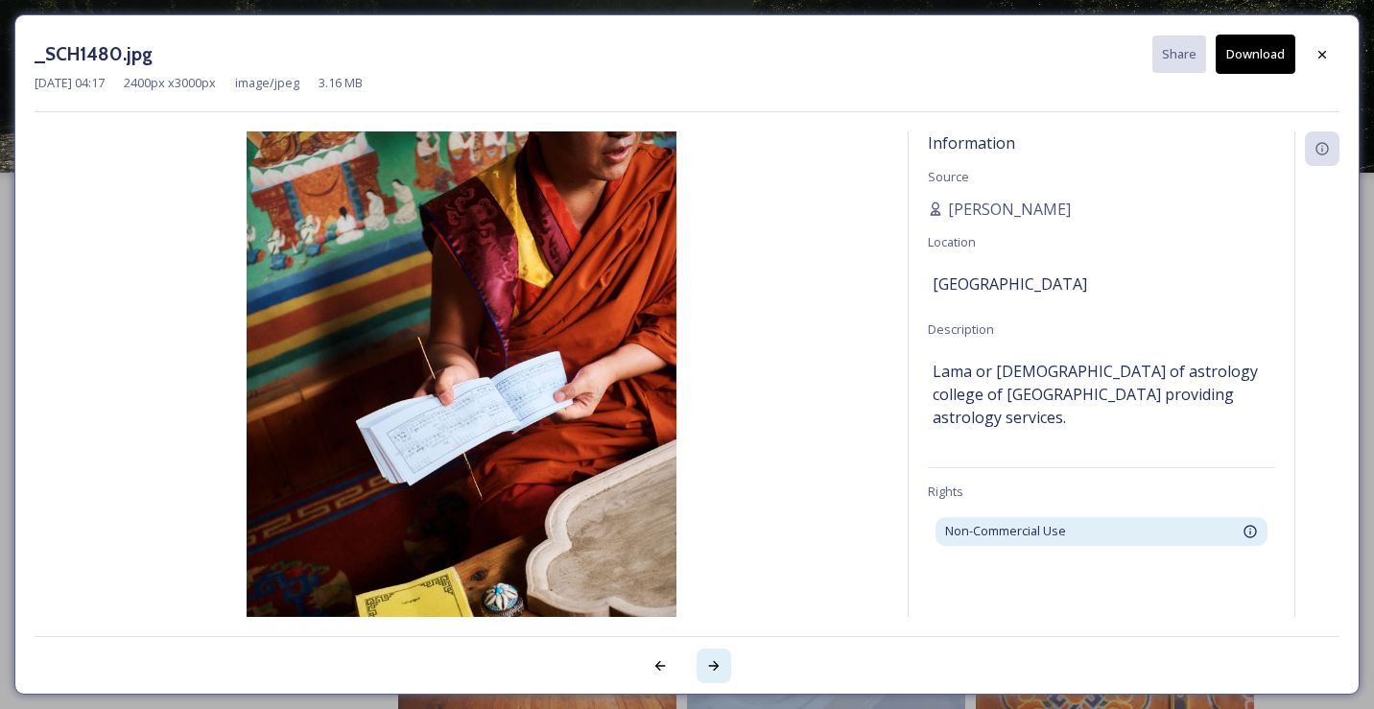
click at [711, 660] on icon at bounding box center [713, 665] width 15 height 15
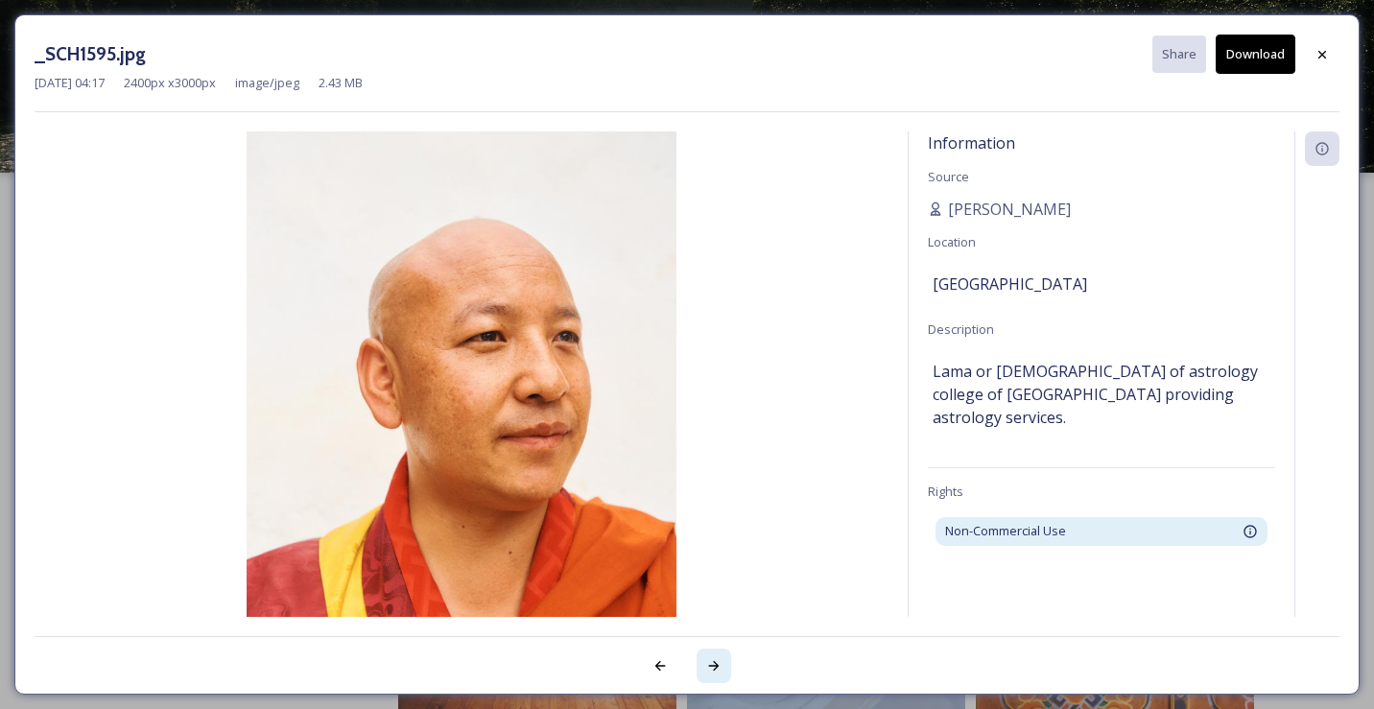
click at [711, 660] on icon at bounding box center [713, 665] width 15 height 15
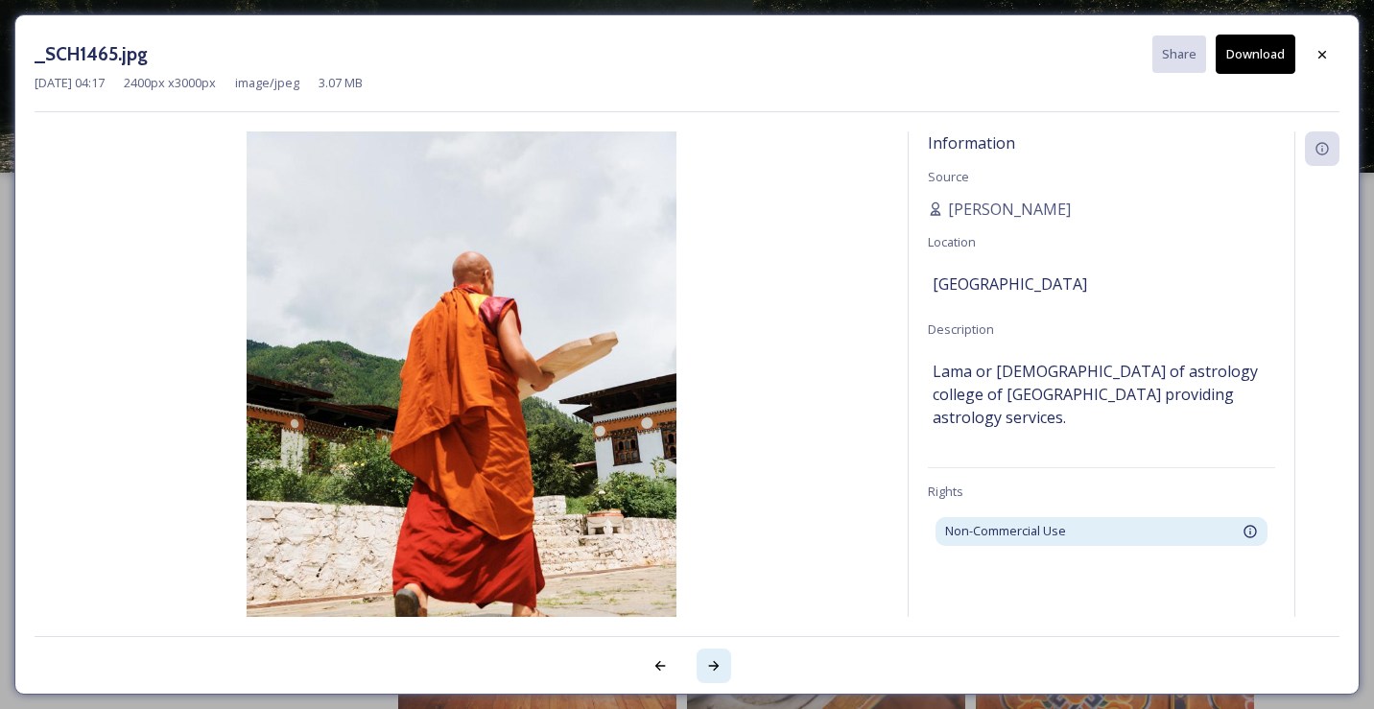
click at [711, 660] on icon at bounding box center [713, 665] width 15 height 15
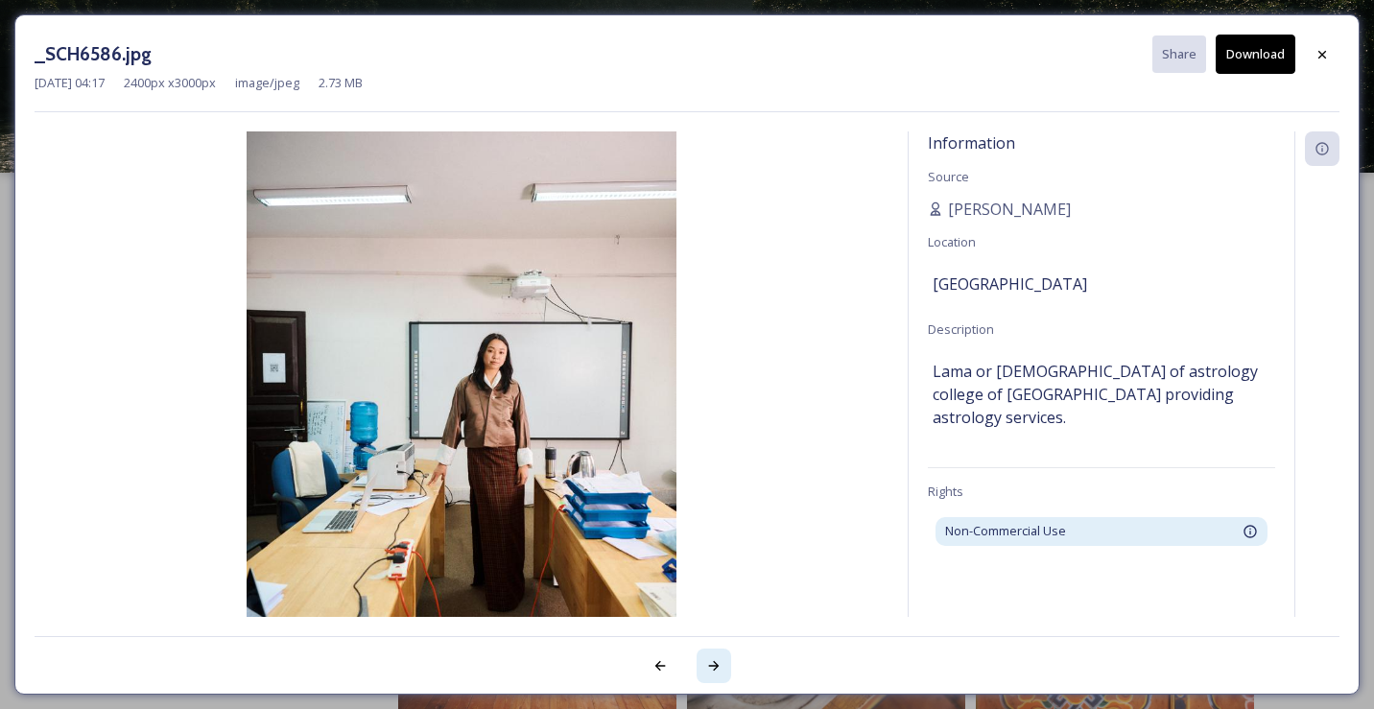
click at [711, 660] on icon at bounding box center [713, 665] width 15 height 15
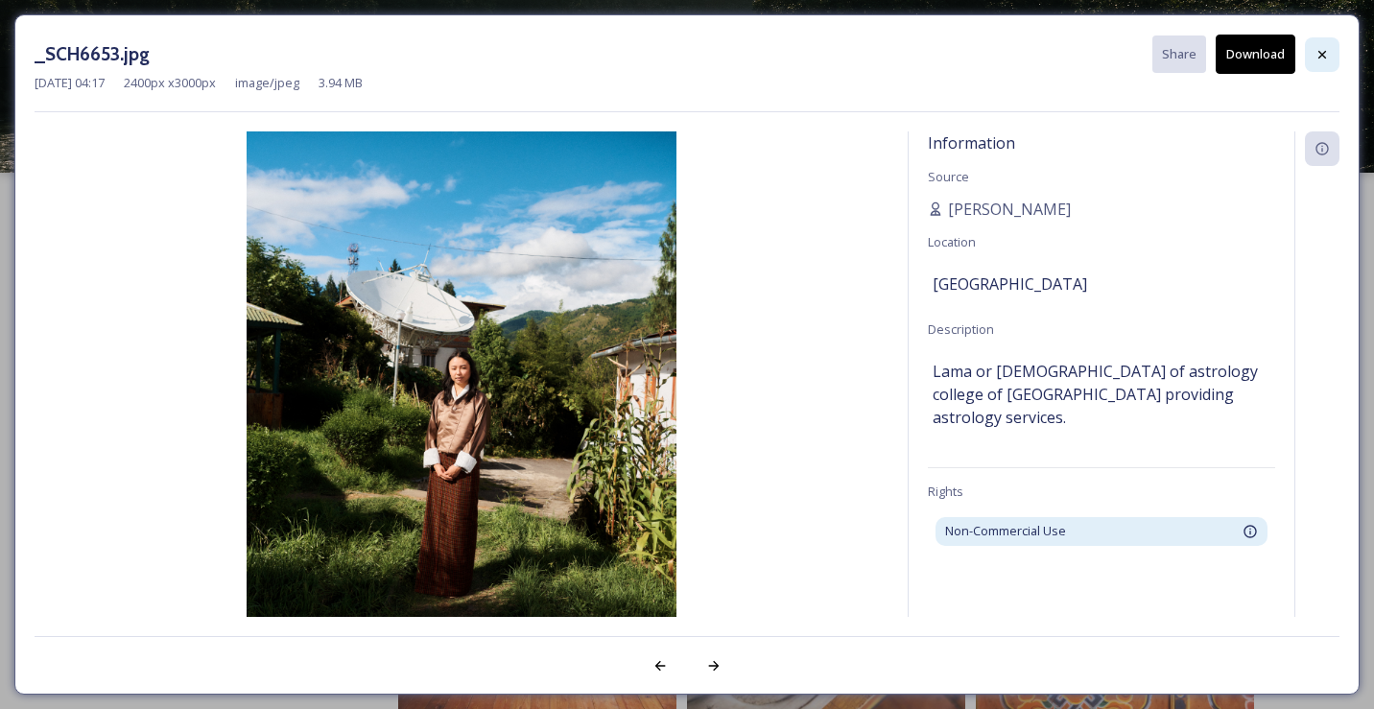
click at [1326, 61] on div at bounding box center [1322, 54] width 35 height 35
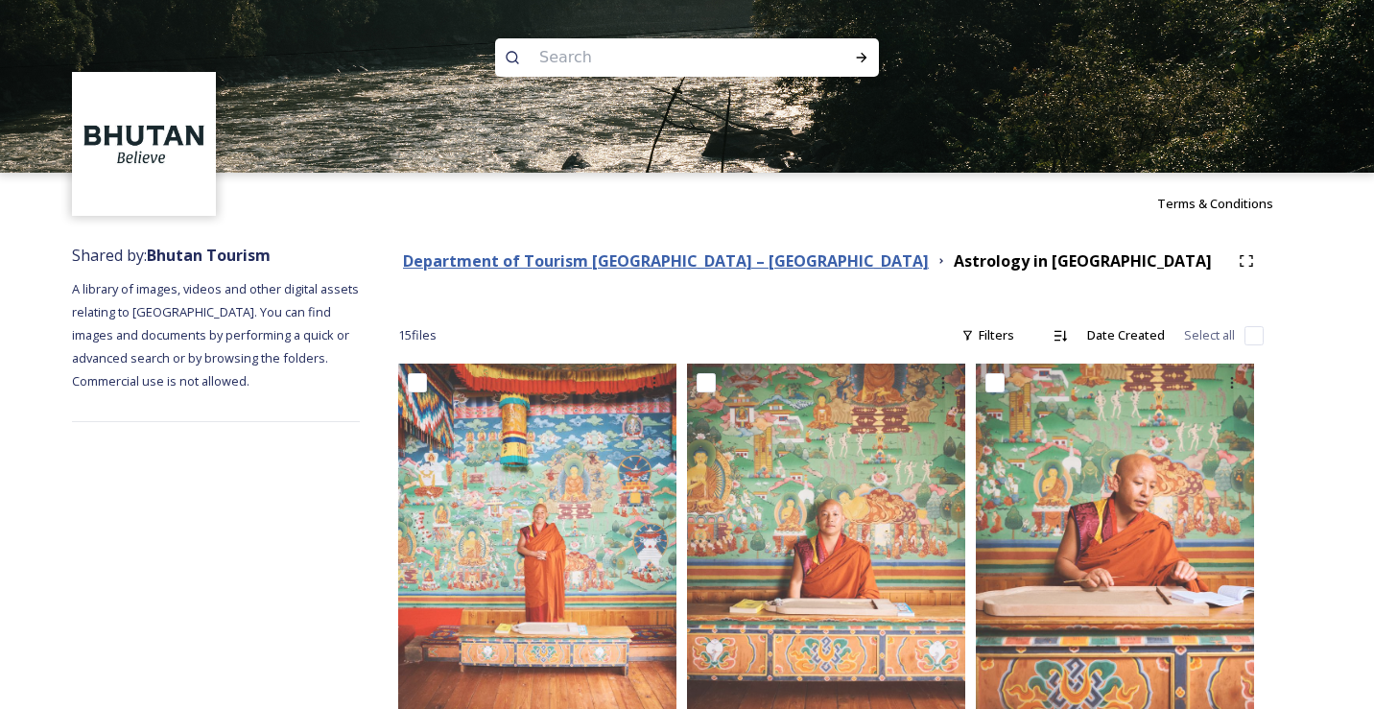
click at [695, 260] on strong "Department of Tourism [GEOGRAPHIC_DATA] – [GEOGRAPHIC_DATA]" at bounding box center [666, 260] width 526 height 21
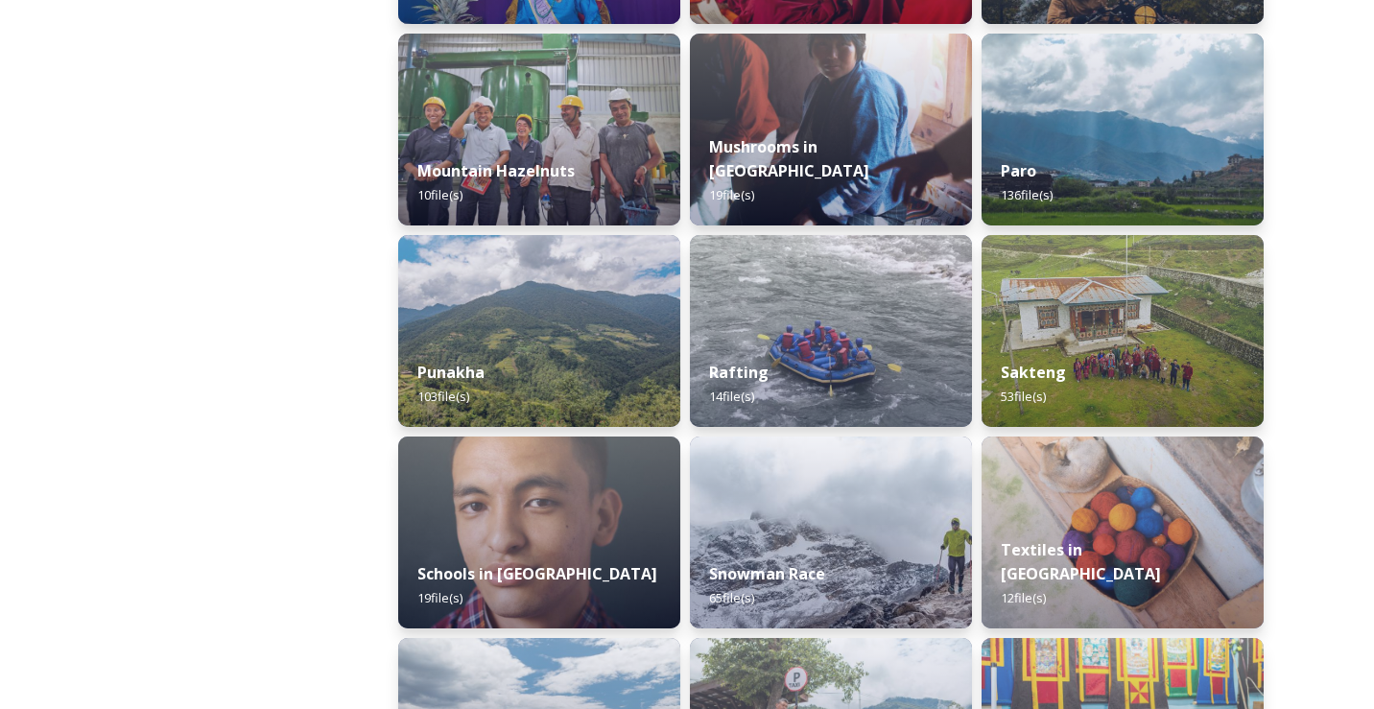
scroll to position [1729, 0]
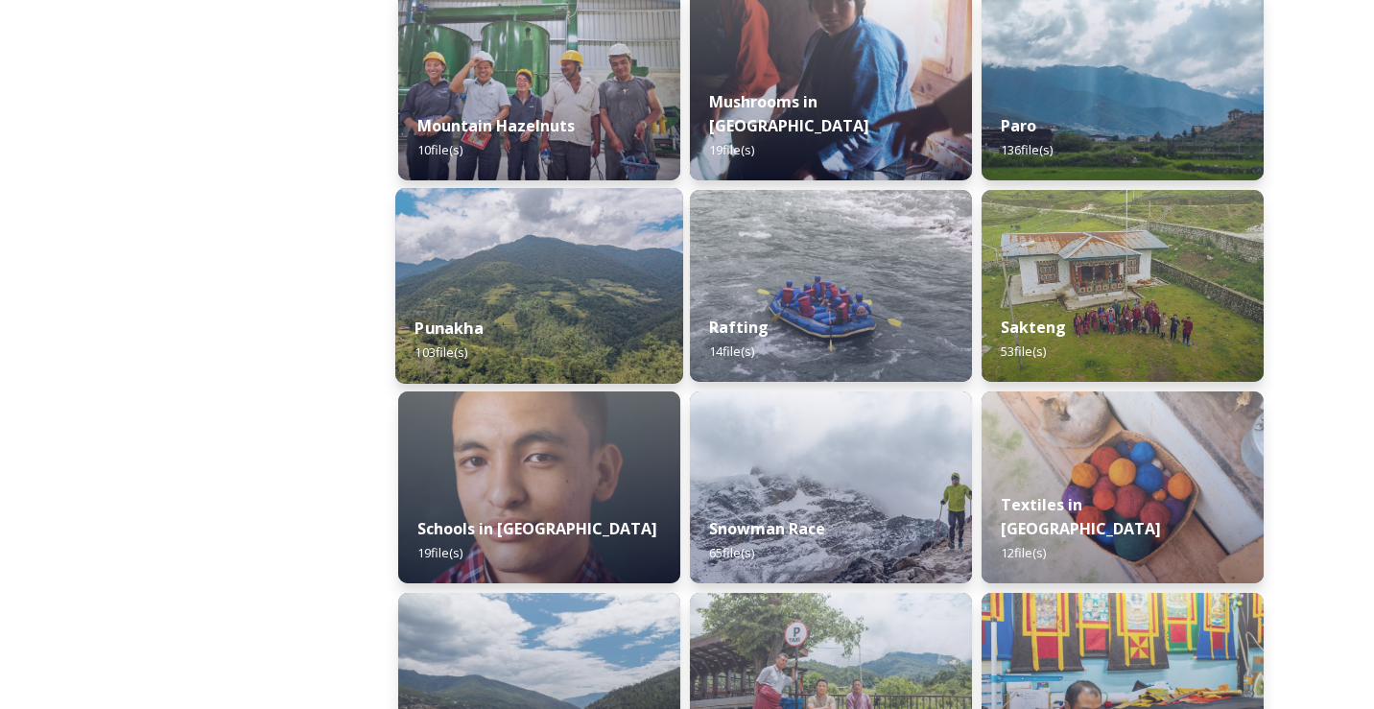
click at [545, 282] on img at bounding box center [539, 286] width 288 height 196
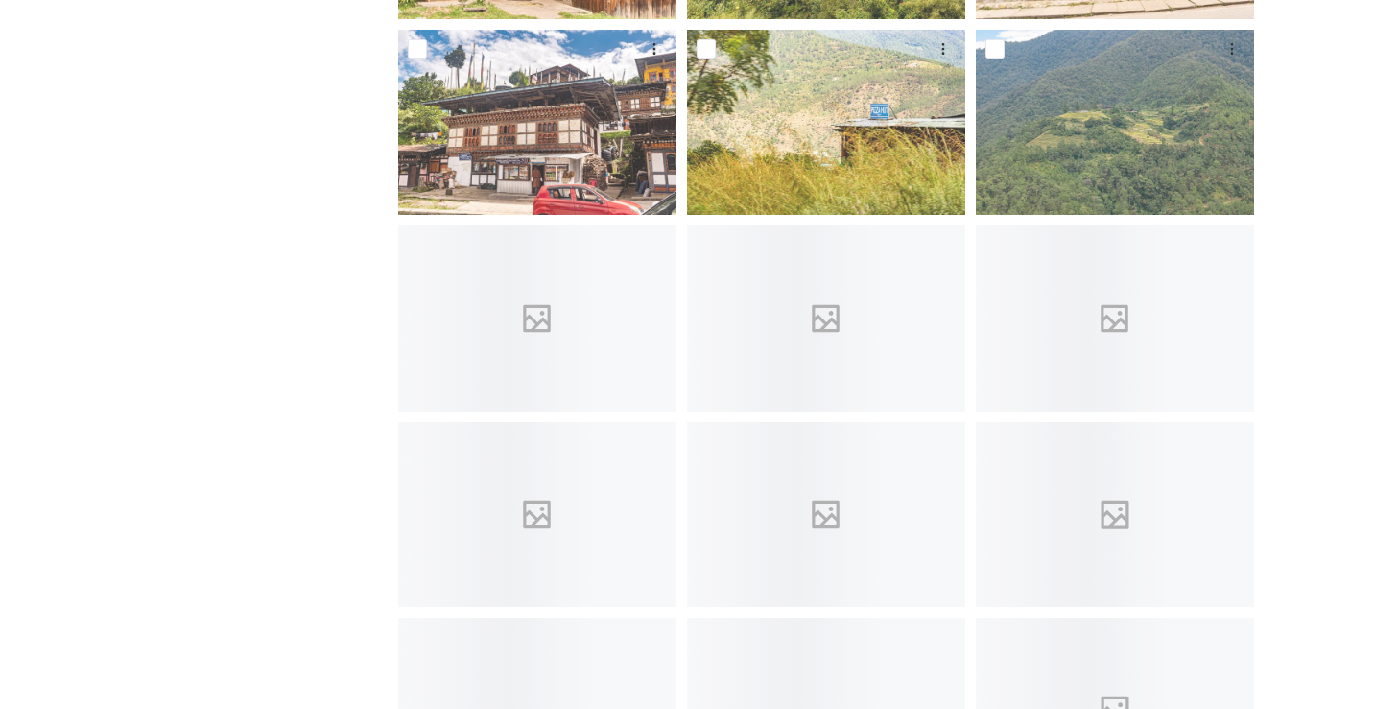
scroll to position [1316, 0]
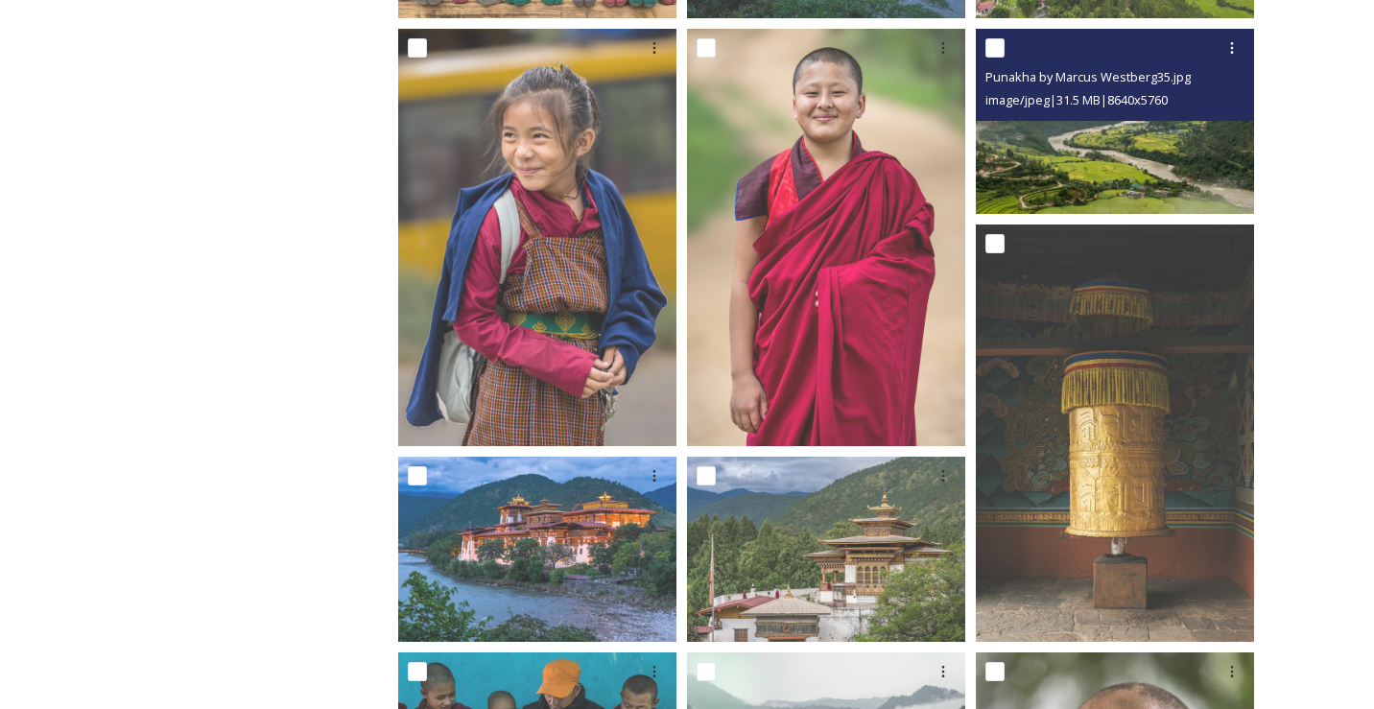
click at [1101, 148] on img at bounding box center [1115, 121] width 278 height 185
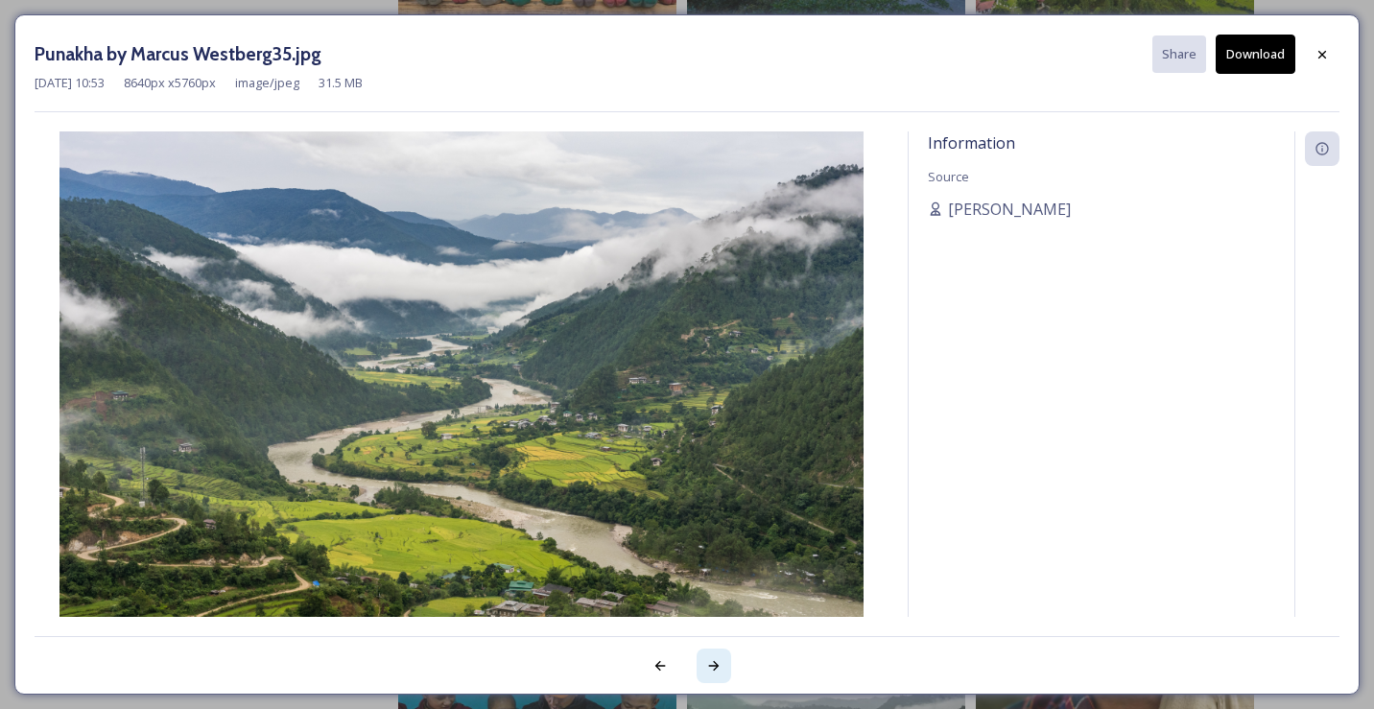
click at [720, 664] on icon at bounding box center [713, 665] width 15 height 15
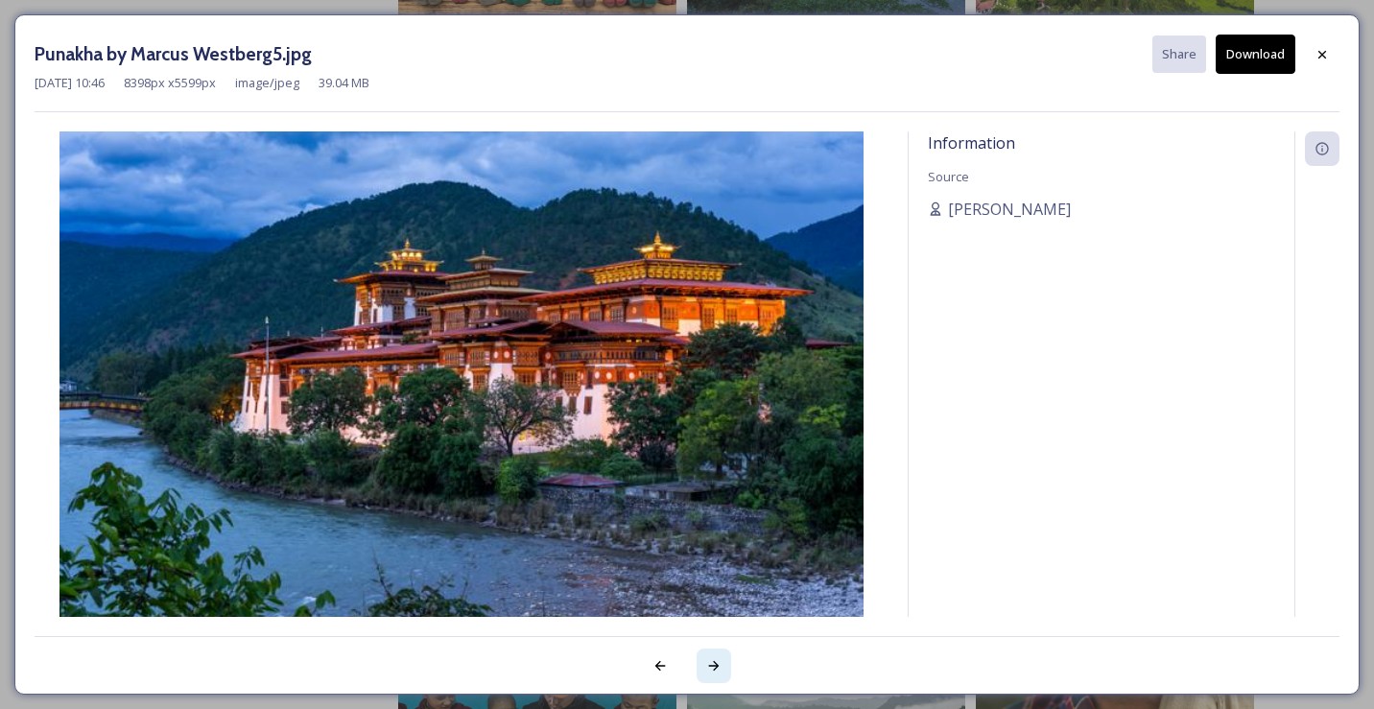
click at [720, 664] on icon at bounding box center [713, 665] width 15 height 15
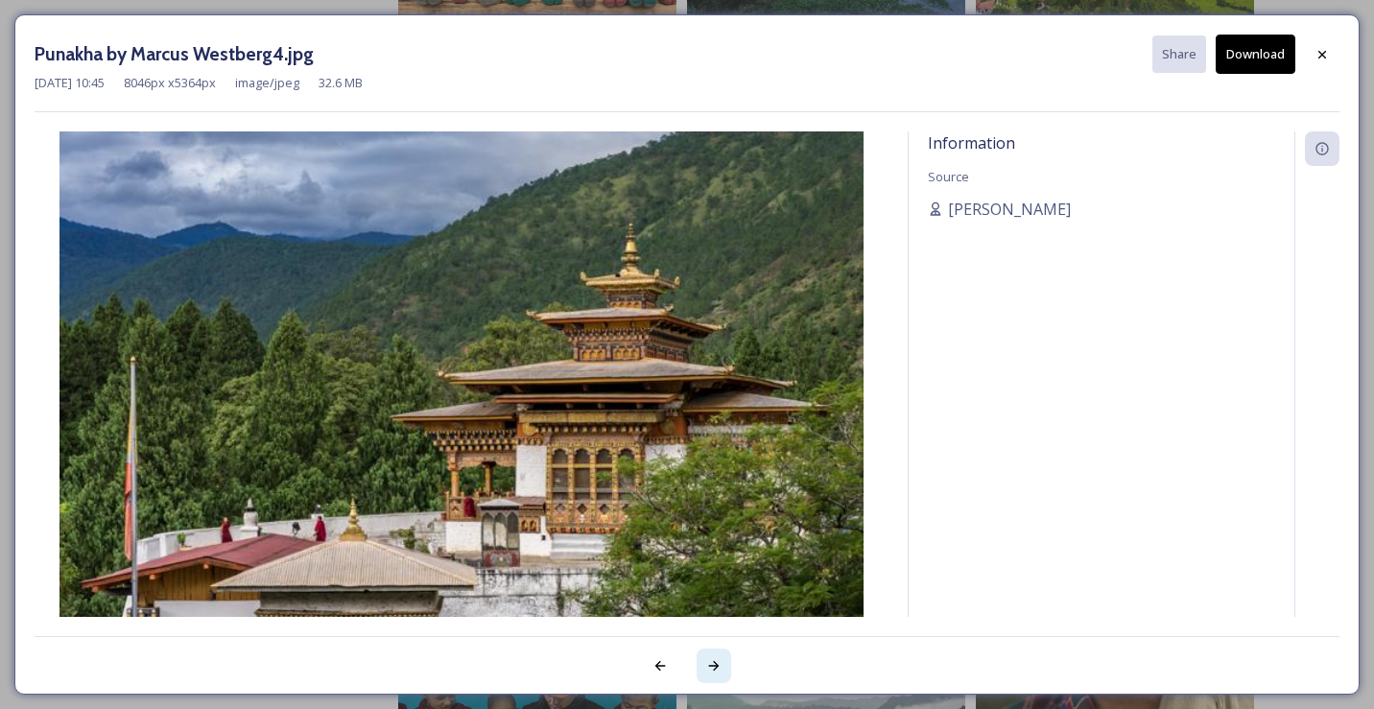
click at [720, 664] on icon at bounding box center [713, 665] width 15 height 15
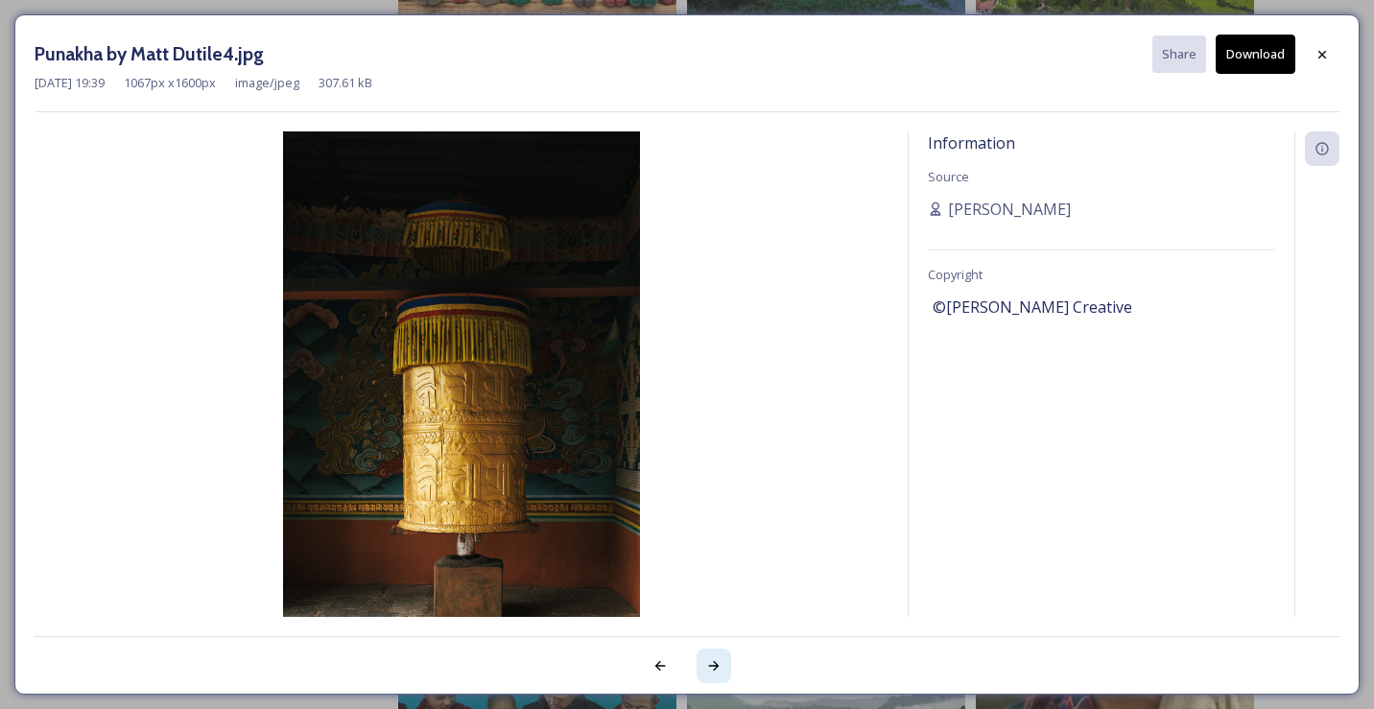
click at [720, 665] on icon at bounding box center [713, 665] width 15 height 15
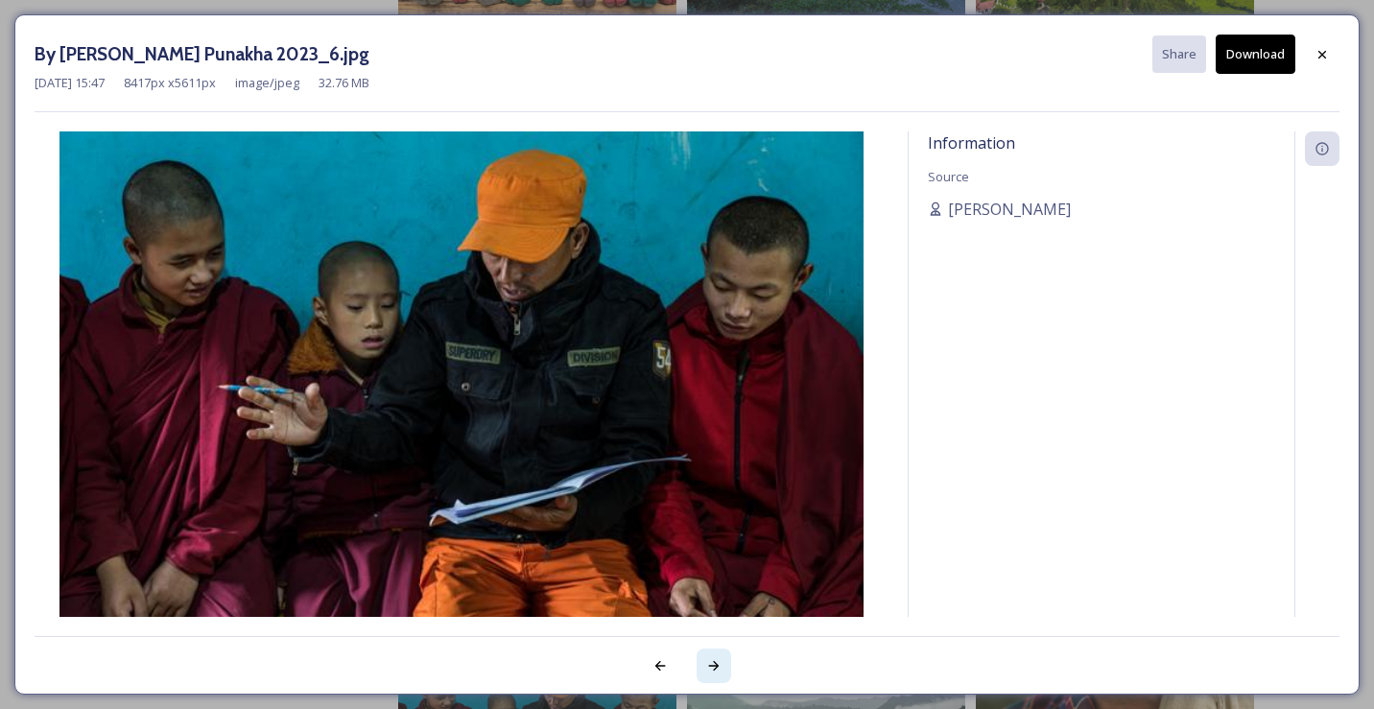
click at [721, 665] on icon at bounding box center [713, 665] width 15 height 15
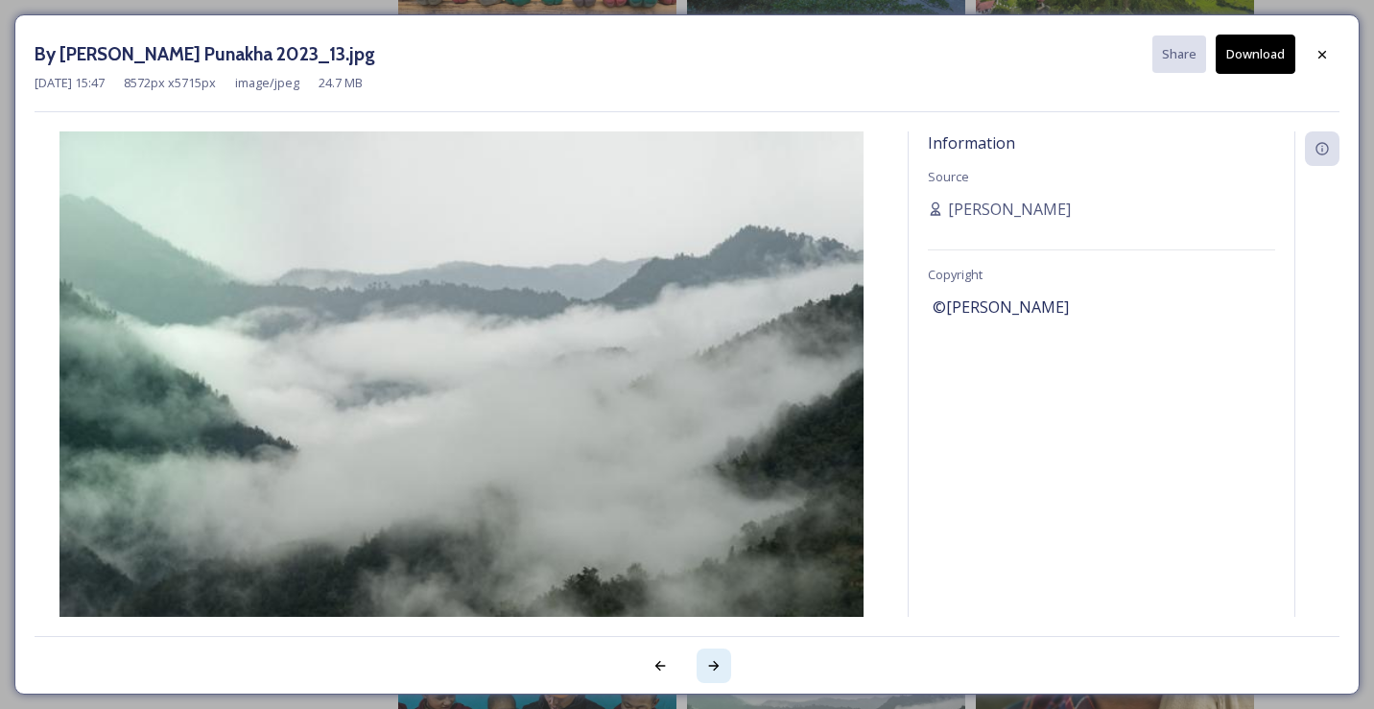
click at [721, 665] on icon at bounding box center [713, 665] width 15 height 15
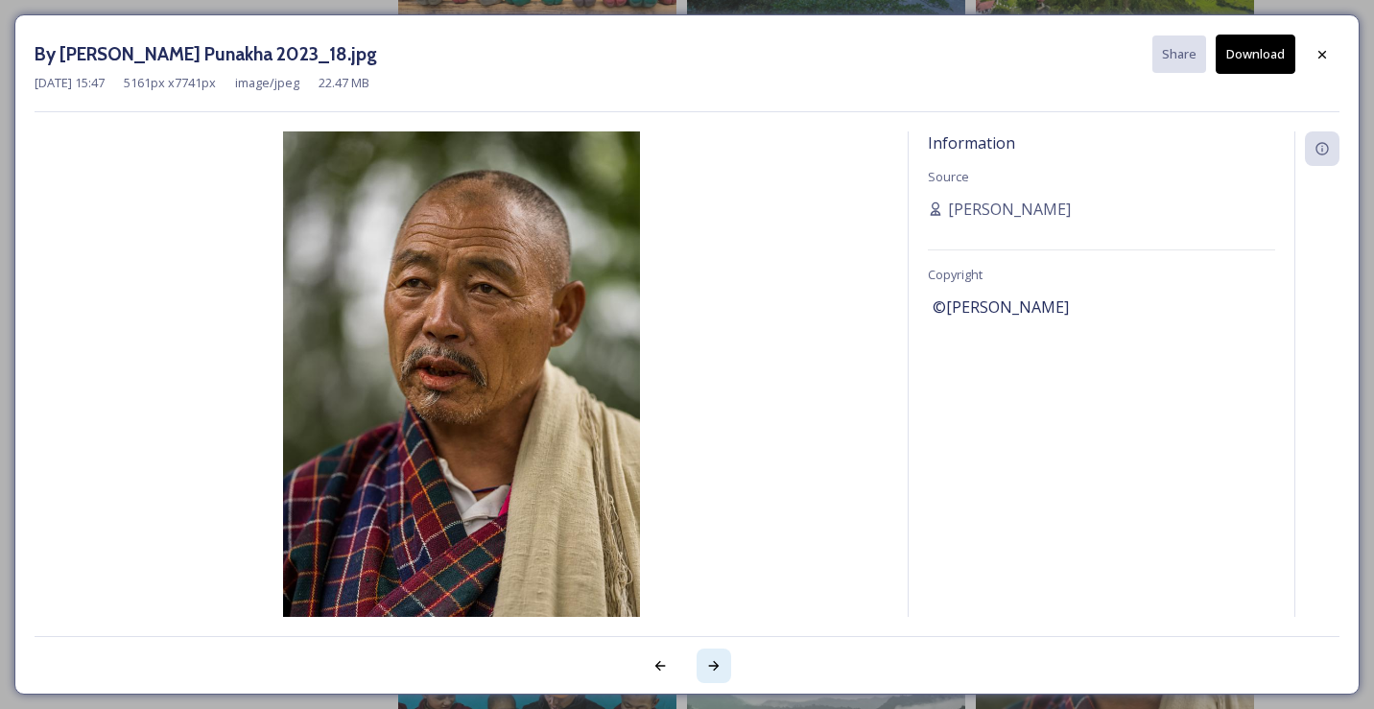
click at [721, 665] on icon at bounding box center [713, 665] width 15 height 15
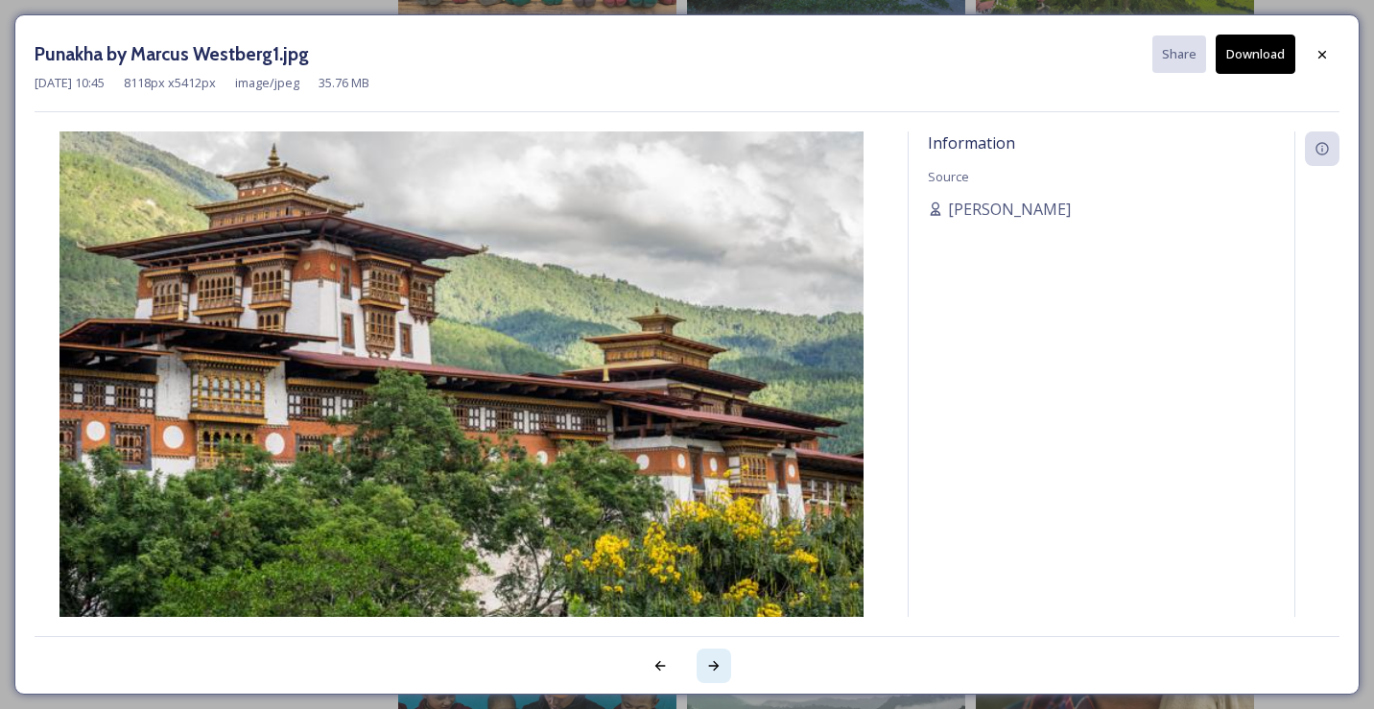
click at [721, 665] on icon at bounding box center [713, 665] width 15 height 15
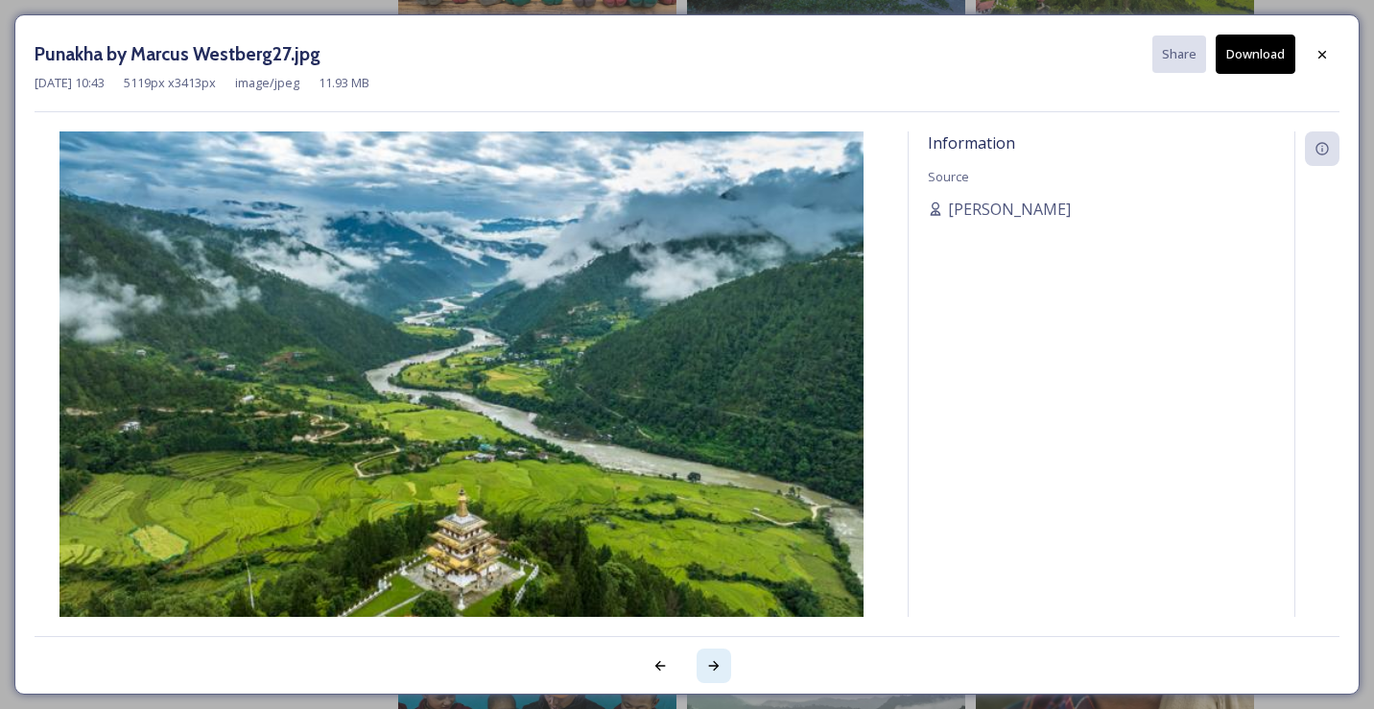
click at [721, 665] on icon at bounding box center [713, 665] width 15 height 15
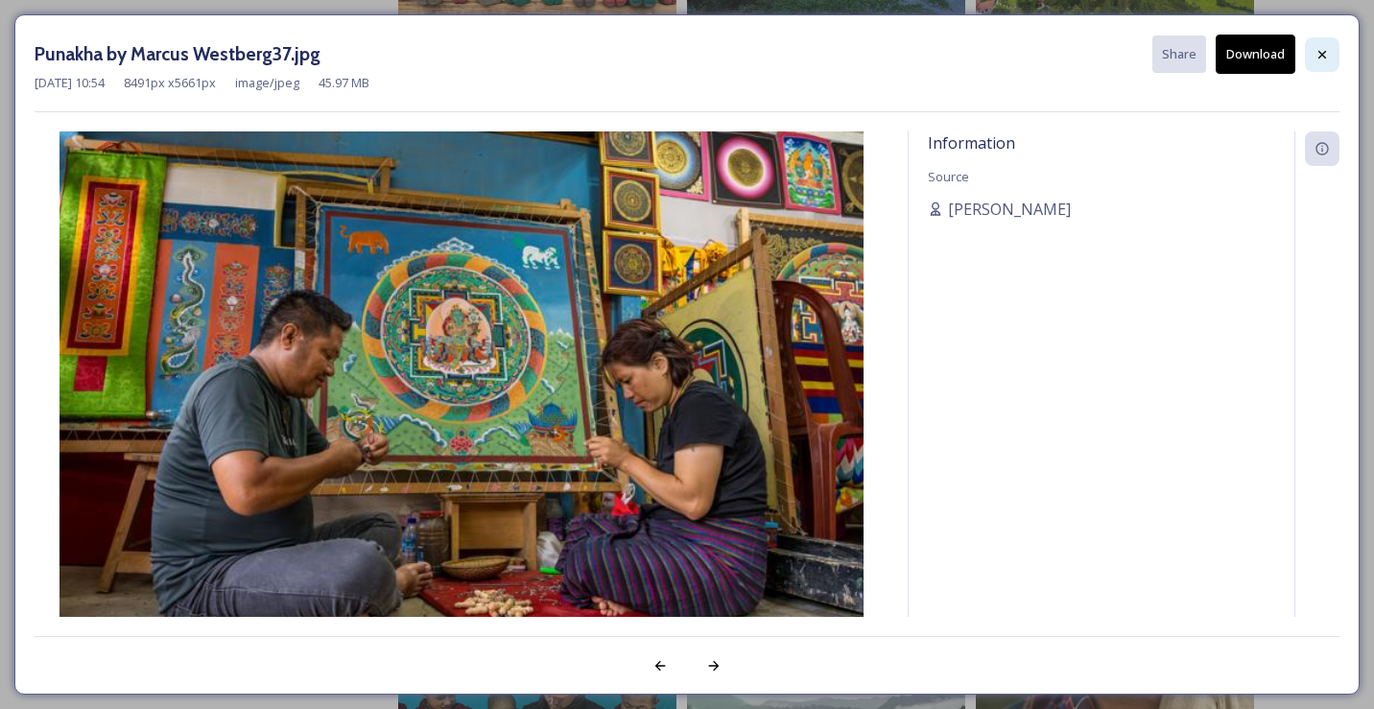
click at [1318, 54] on icon at bounding box center [1322, 54] width 15 height 15
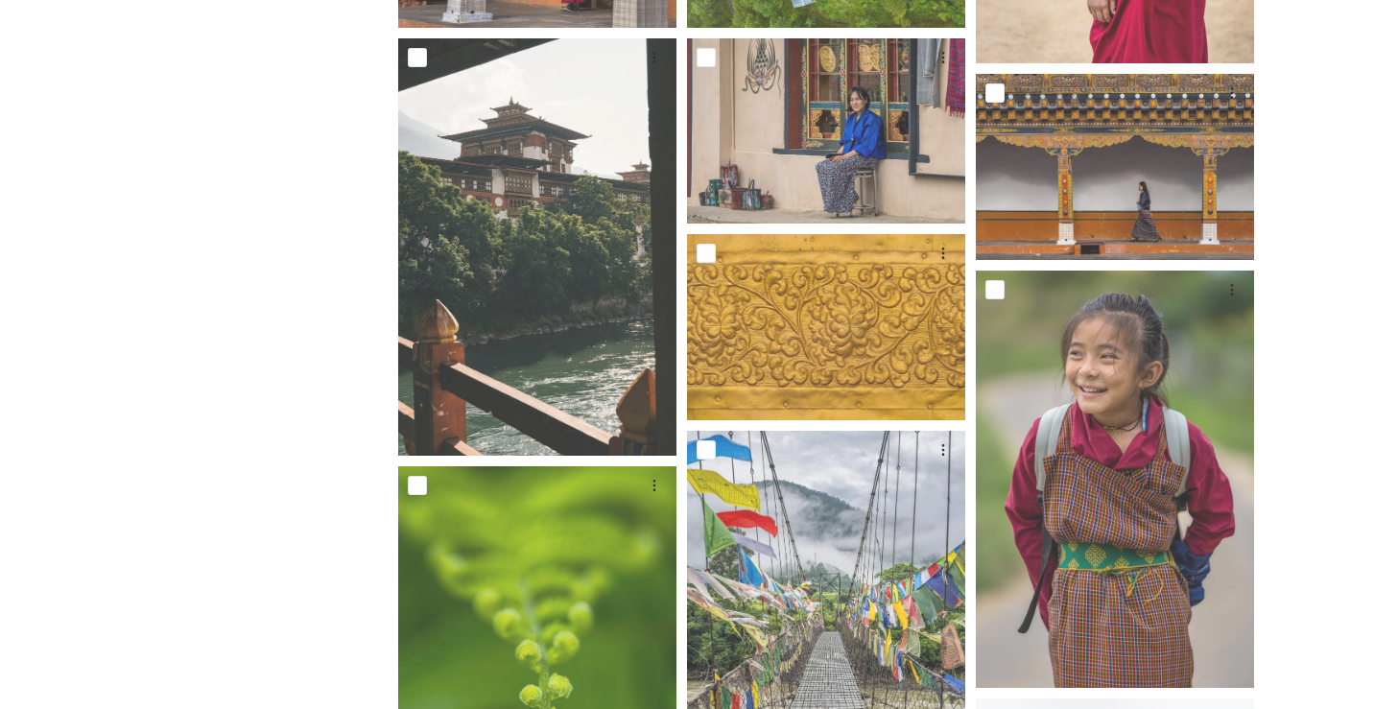
scroll to position [3393, 0]
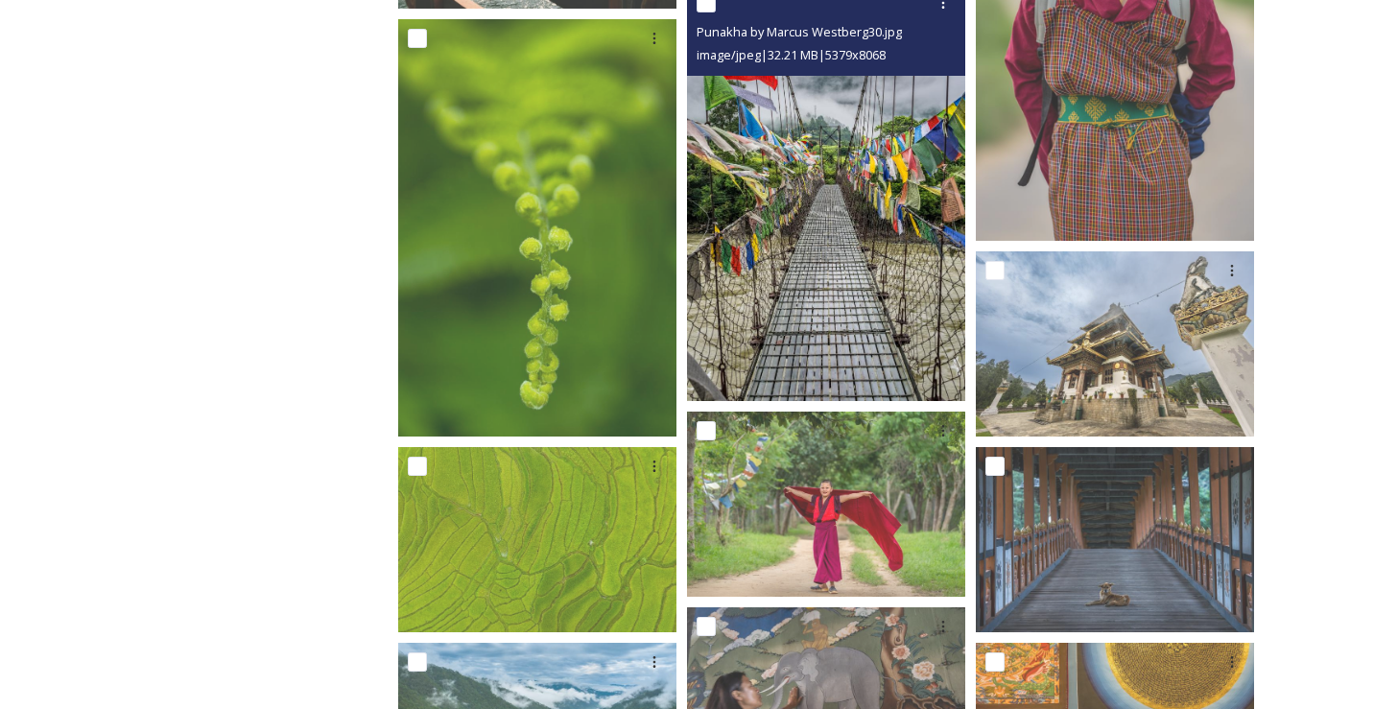
click at [824, 300] on img at bounding box center [826, 192] width 278 height 417
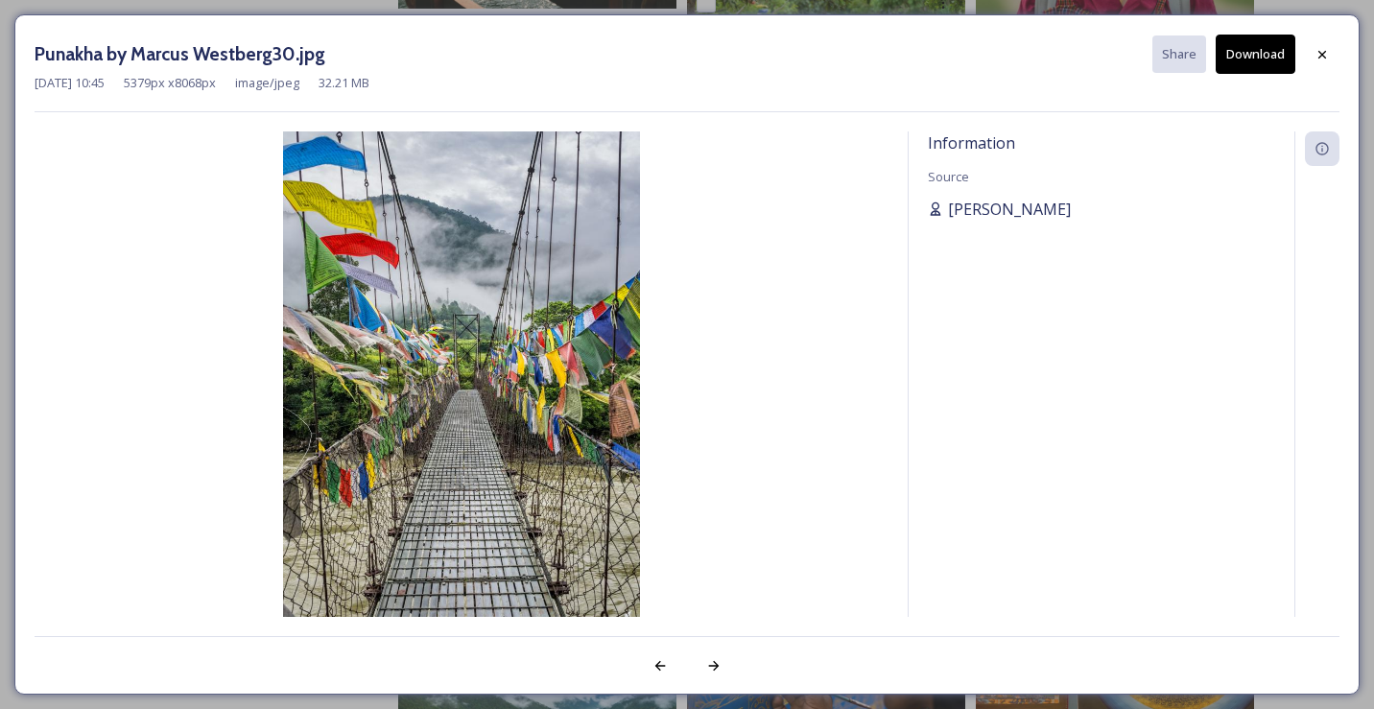
click at [982, 207] on span "Carissa Nimah" at bounding box center [1009, 209] width 123 height 23
click at [1325, 146] on icon at bounding box center [1322, 148] width 15 height 15
click at [1325, 58] on icon at bounding box center [1322, 54] width 15 height 15
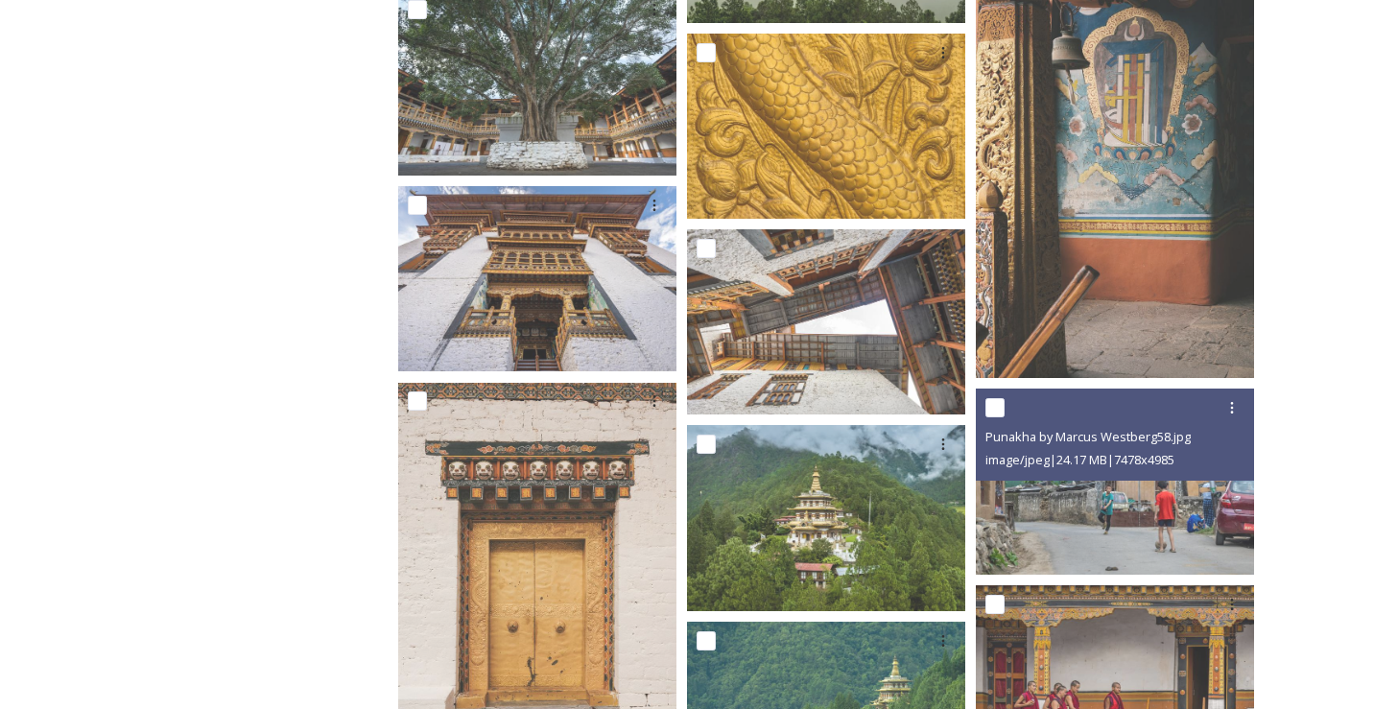
scroll to position [7230, 0]
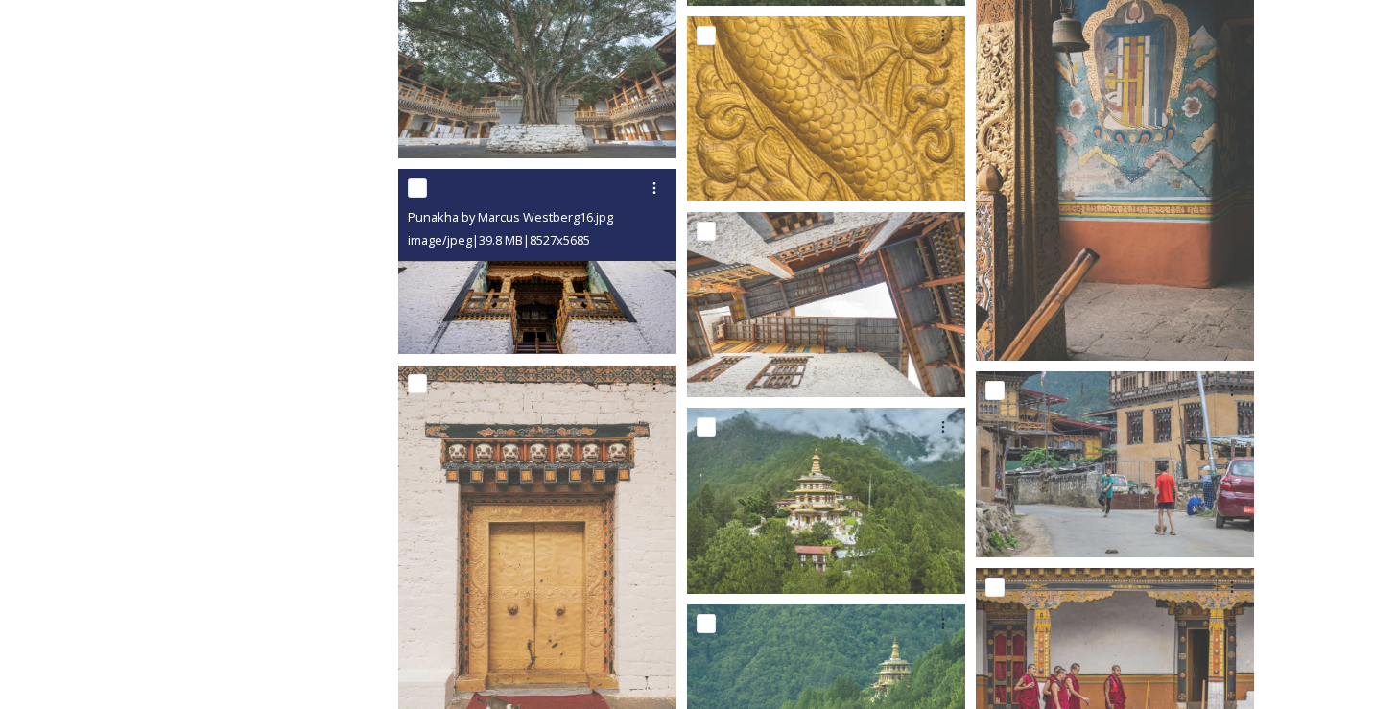
click at [555, 329] on img at bounding box center [537, 261] width 278 height 185
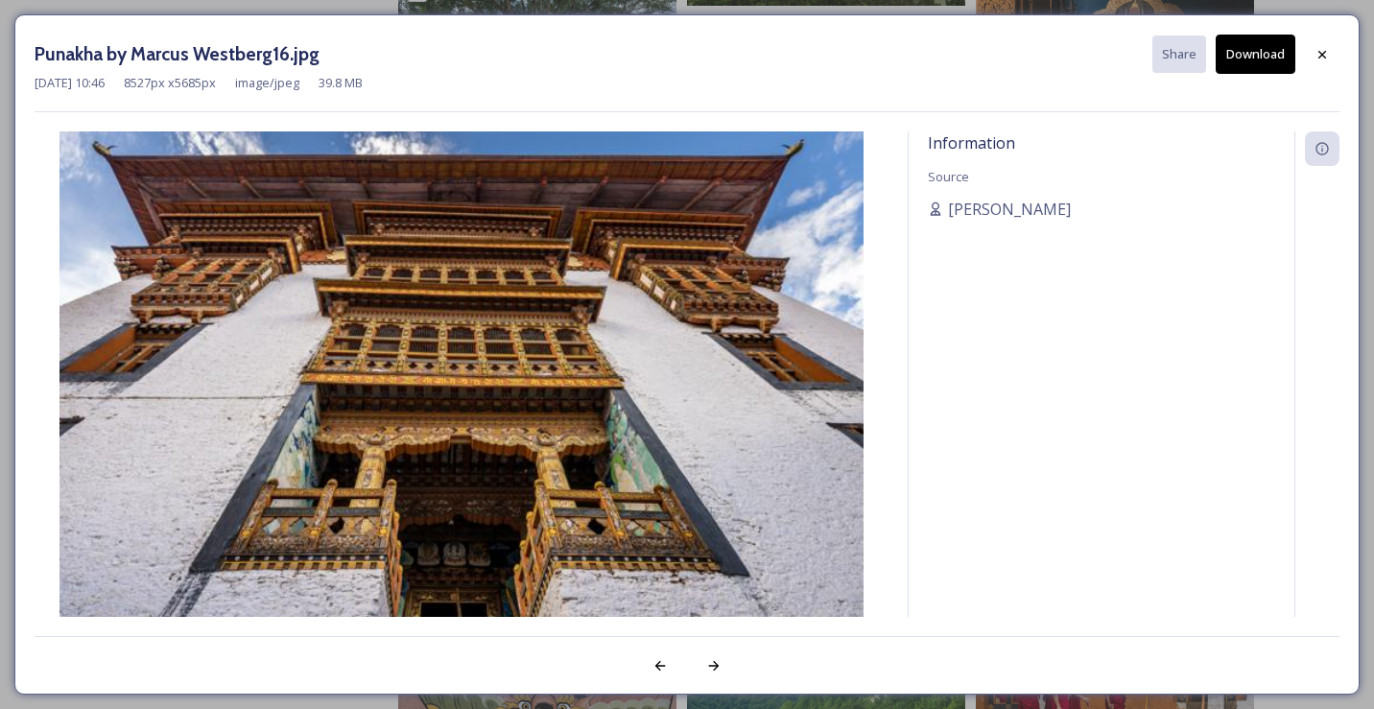
click at [99, 85] on span "Nov 14 2023 10:46" at bounding box center [70, 83] width 70 height 18
click at [1323, 143] on icon at bounding box center [1322, 148] width 15 height 15
click at [1324, 54] on icon at bounding box center [1322, 54] width 15 height 15
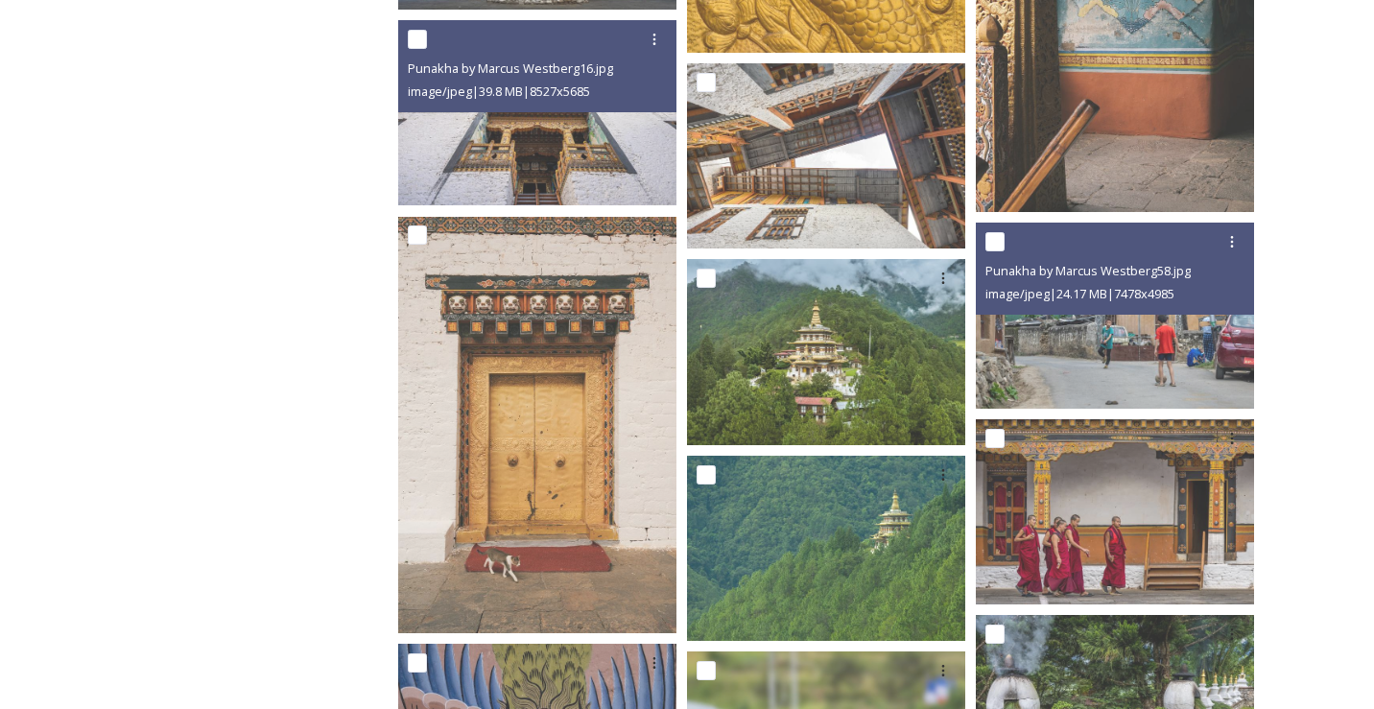
scroll to position [7301, 0]
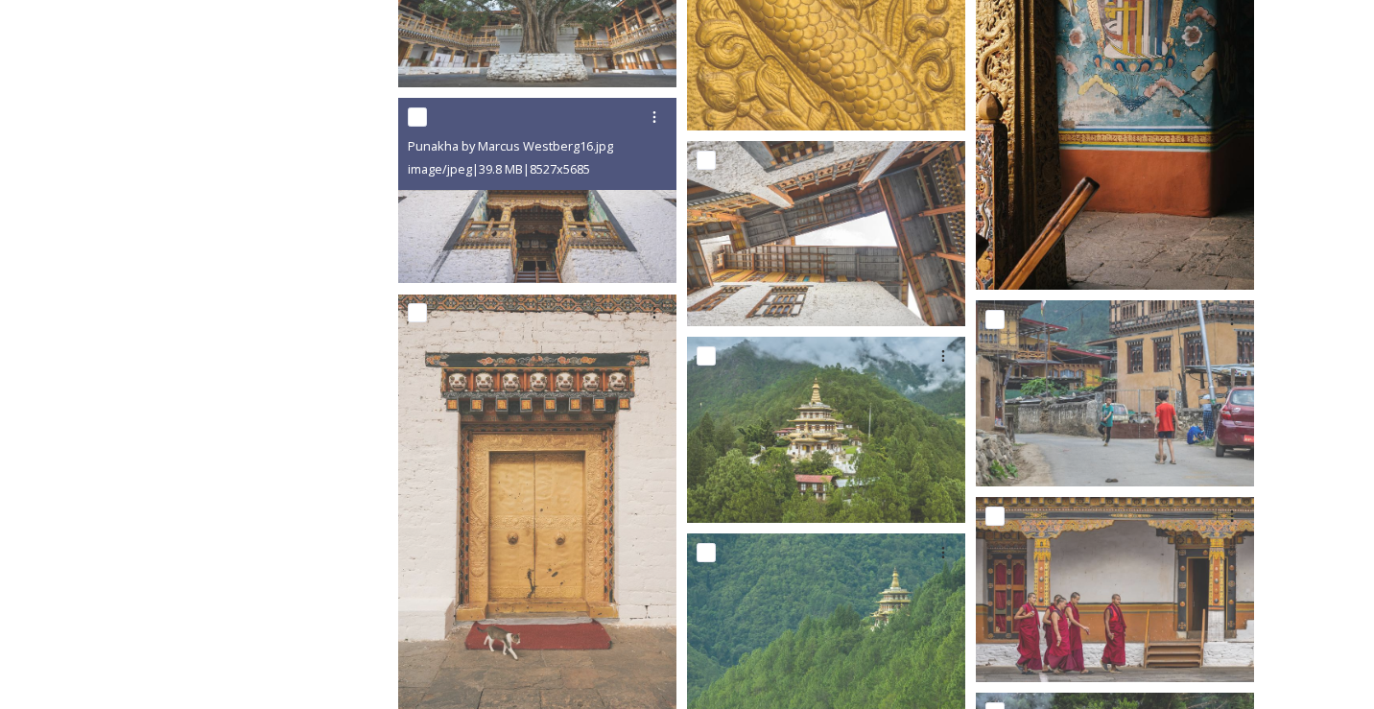
click at [1197, 124] on img at bounding box center [1115, 81] width 278 height 417
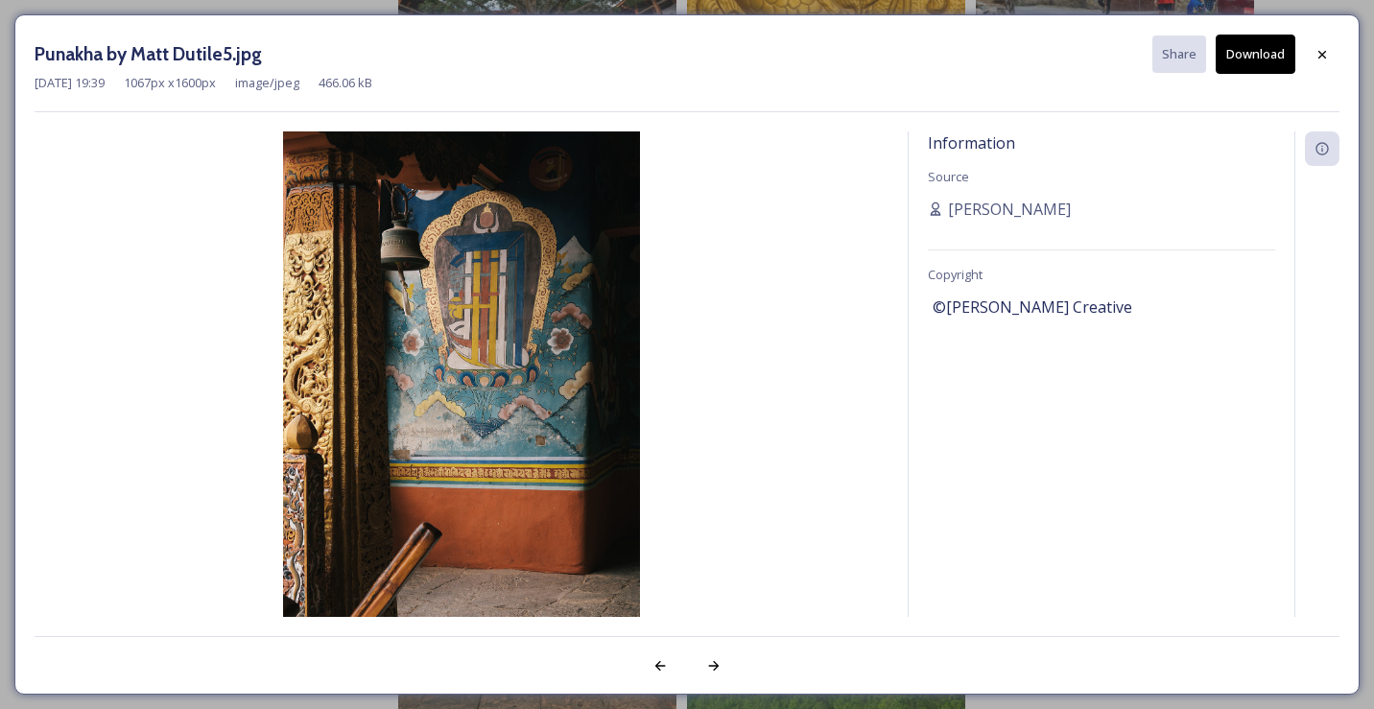
click at [1038, 311] on span "©Matt Dutile Creative" at bounding box center [1033, 307] width 200 height 23
click at [1324, 133] on div "Information" at bounding box center [1322, 148] width 35 height 35
click at [709, 679] on div at bounding box center [714, 666] width 35 height 35
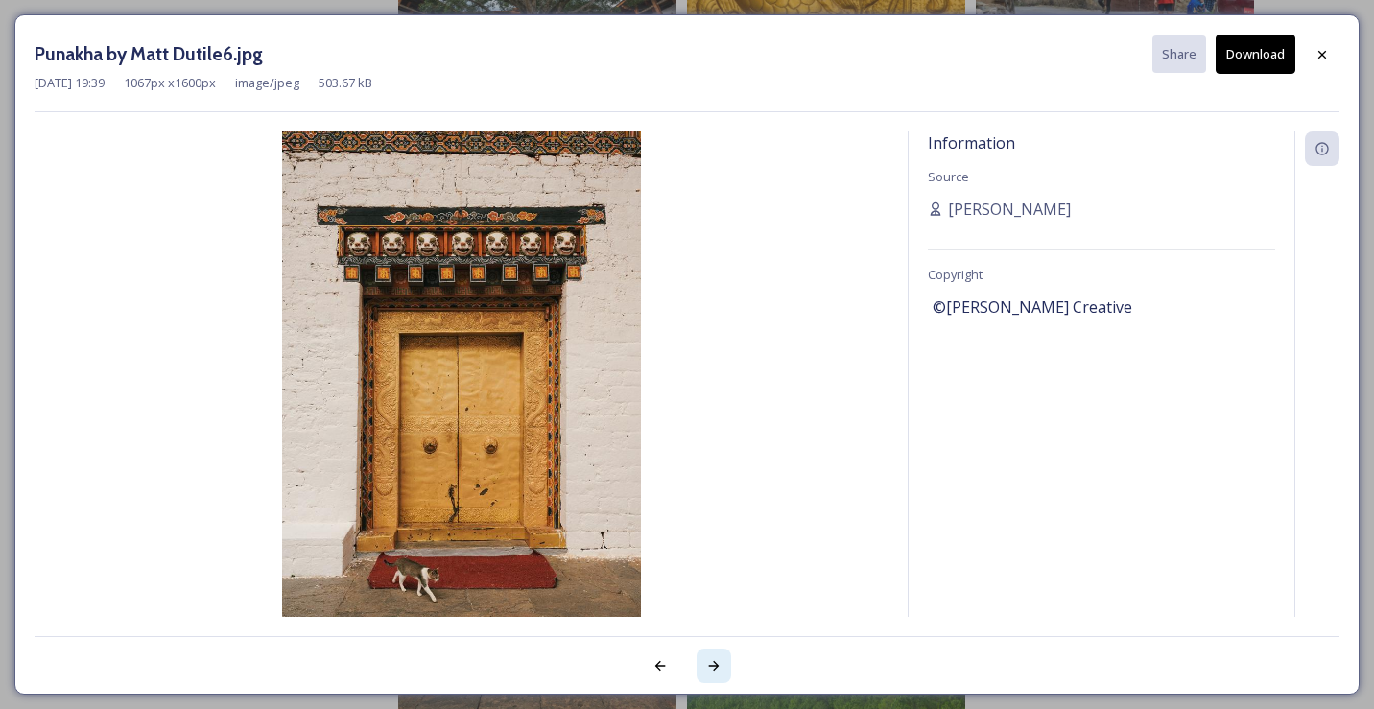
click at [709, 679] on div at bounding box center [714, 666] width 35 height 35
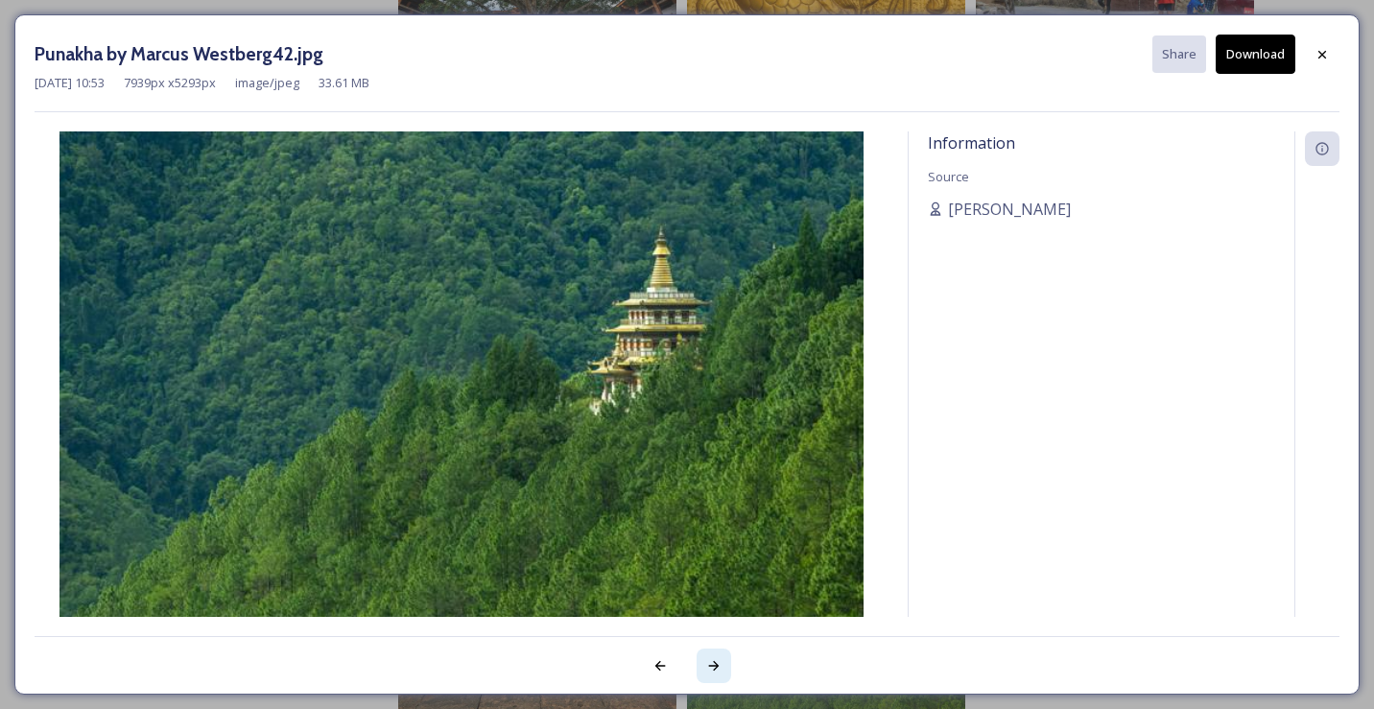
click at [710, 682] on div at bounding box center [714, 666] width 35 height 35
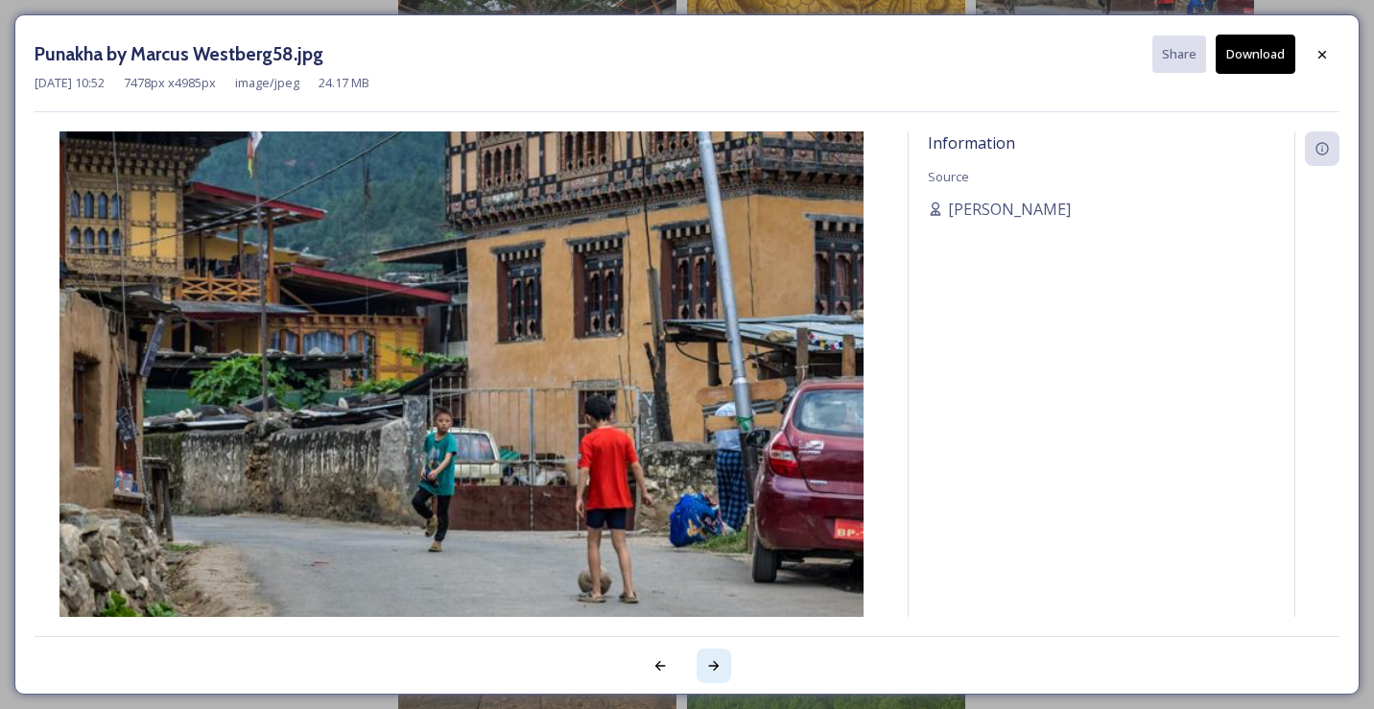
click at [710, 682] on div at bounding box center [714, 666] width 35 height 35
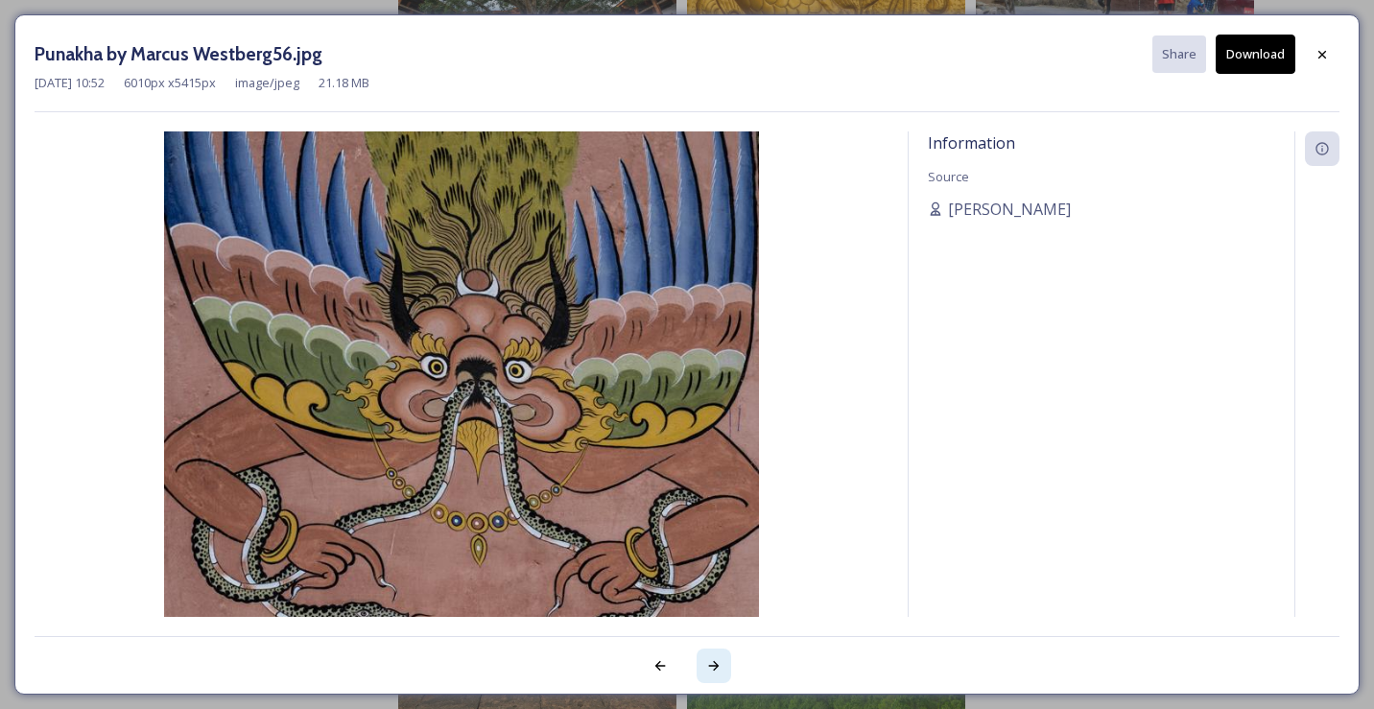
click at [710, 682] on div at bounding box center [714, 666] width 35 height 35
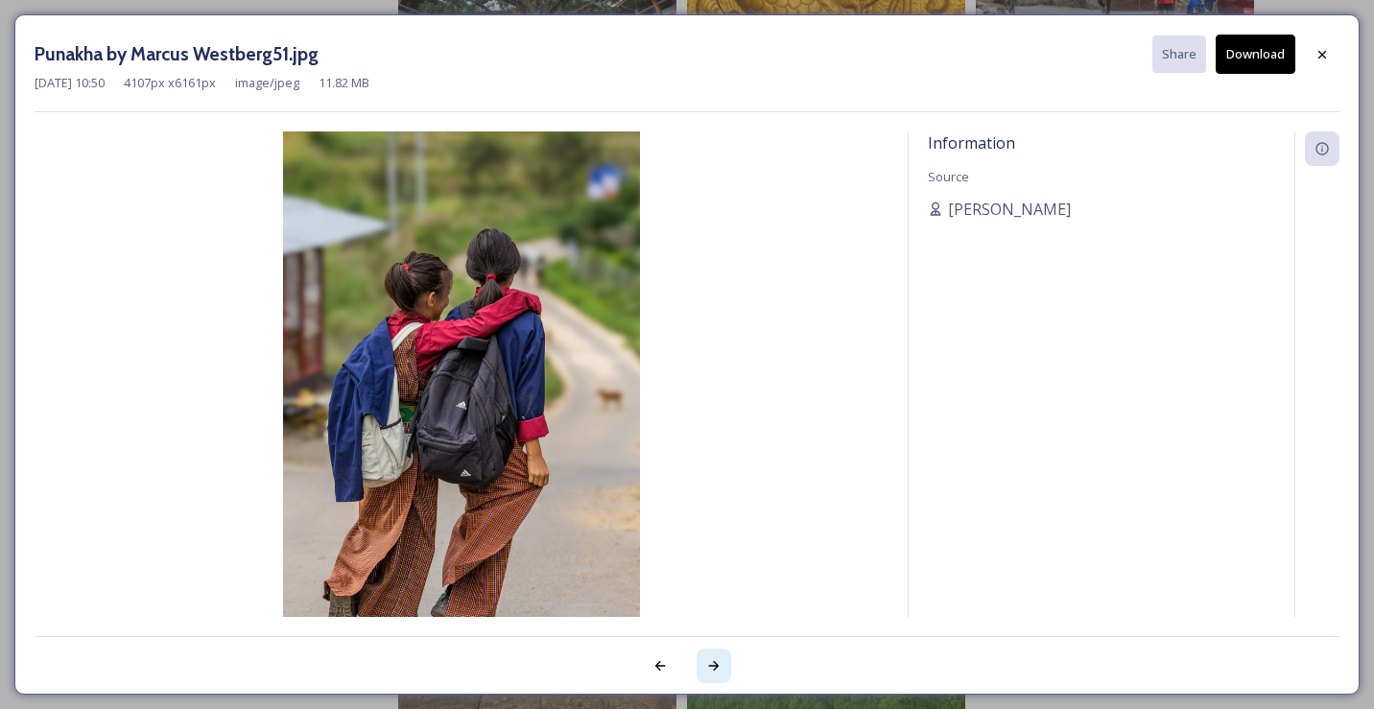
click at [710, 682] on div at bounding box center [714, 666] width 35 height 35
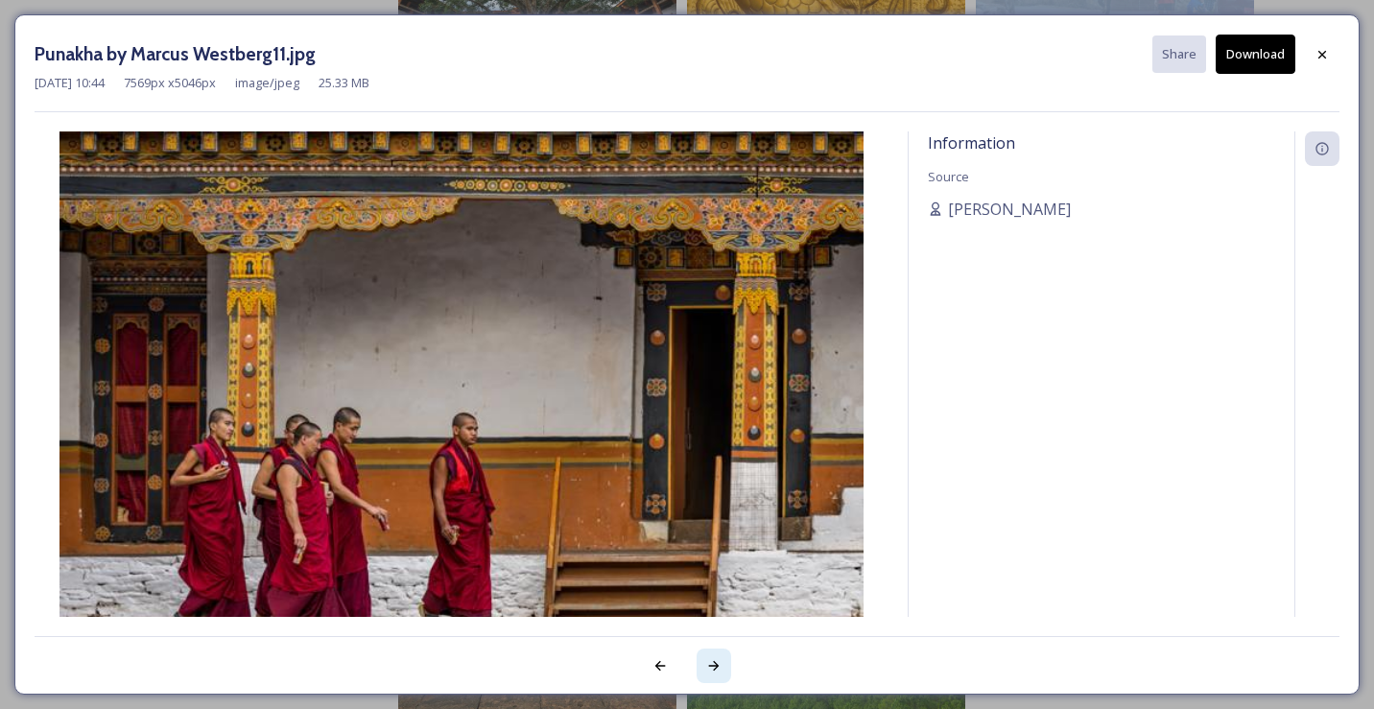
click at [710, 682] on div at bounding box center [714, 666] width 35 height 35
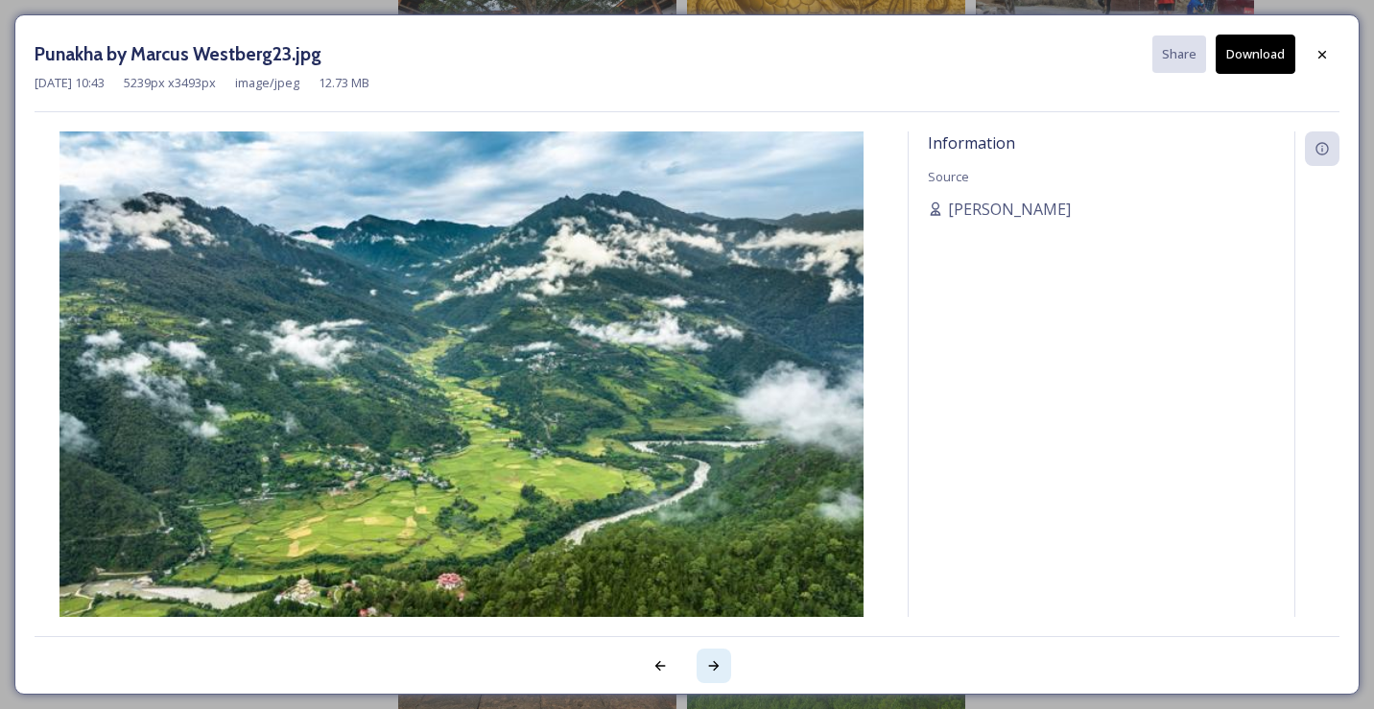
click at [710, 682] on div at bounding box center [714, 666] width 35 height 35
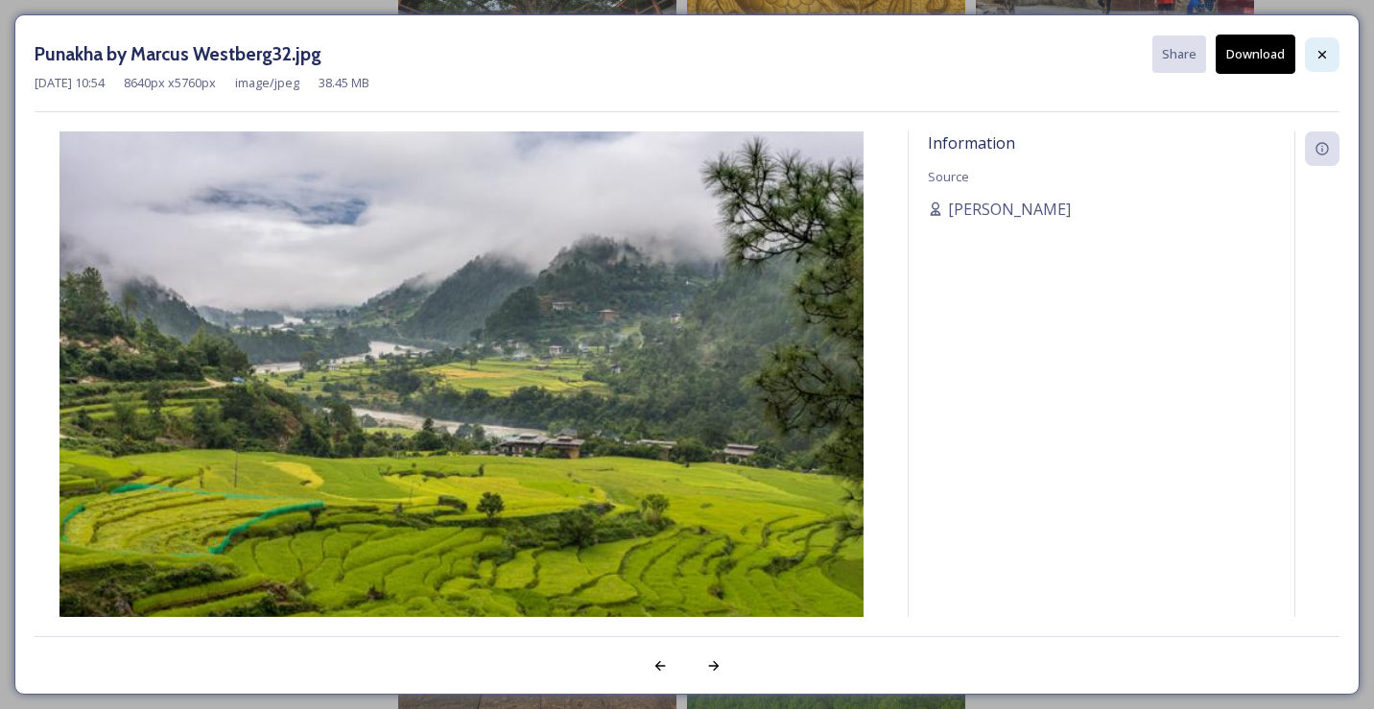
click at [1325, 49] on icon at bounding box center [1322, 54] width 15 height 15
